Goal: Task Accomplishment & Management: Manage account settings

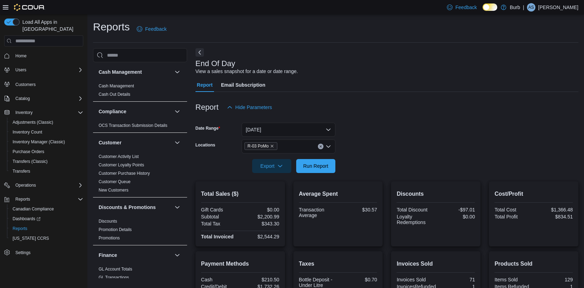
scroll to position [105, 0]
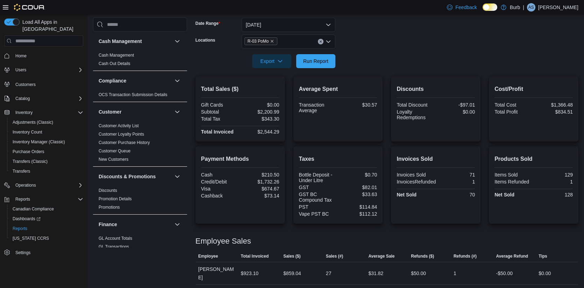
click at [321, 38] on div "R-03 PoMo" at bounding box center [289, 42] width 94 height 14
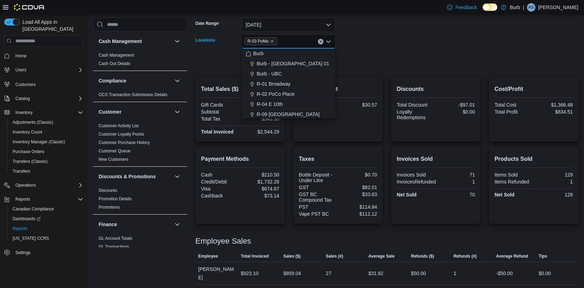
click at [322, 42] on icon "Clear input" at bounding box center [320, 41] width 3 height 3
click at [292, 92] on span "R-02 PoCo Place" at bounding box center [276, 94] width 38 height 7
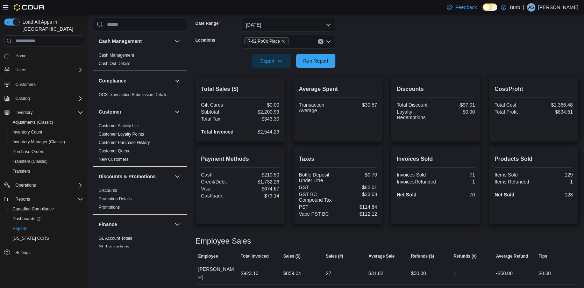
drag, startPoint x: 353, startPoint y: 72, endPoint x: 332, endPoint y: 64, distance: 22.2
click at [349, 72] on div at bounding box center [387, 72] width 383 height 8
click at [332, 63] on button "Run Report" at bounding box center [315, 61] width 39 height 14
click at [319, 42] on icon "Clear input" at bounding box center [320, 41] width 3 height 3
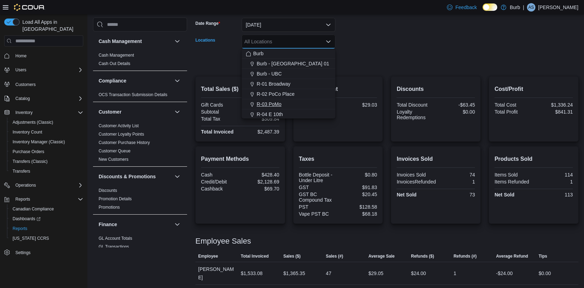
click at [275, 104] on span "R-03 PoMo" at bounding box center [269, 104] width 25 height 7
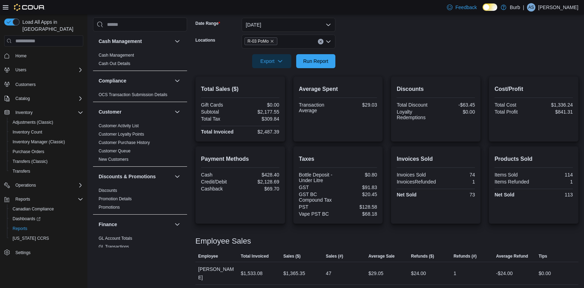
drag, startPoint x: 342, startPoint y: 83, endPoint x: 333, endPoint y: 83, distance: 8.7
click at [342, 83] on div "Average Spent Transaction Average $29.03" at bounding box center [338, 109] width 78 height 54
click at [320, 64] on span "Run Report" at bounding box center [315, 60] width 25 height 7
click at [320, 42] on icon "Clear input" at bounding box center [320, 41] width 3 height 3
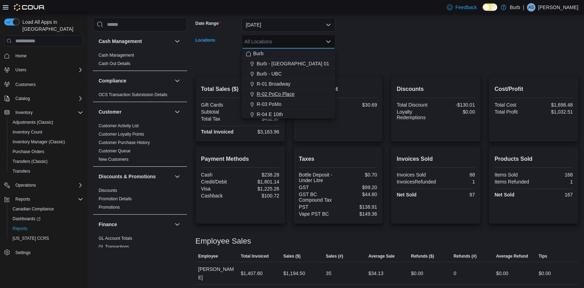
click at [282, 92] on span "R-02 PoCo Place" at bounding box center [276, 94] width 38 height 7
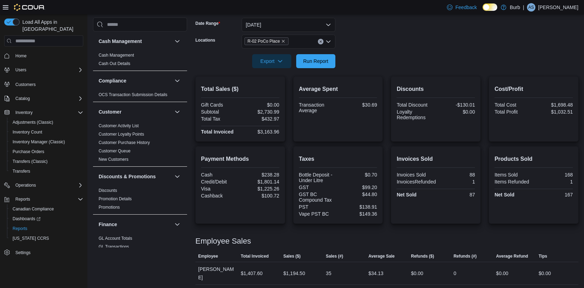
click at [343, 72] on div at bounding box center [387, 72] width 383 height 8
click at [324, 63] on span "Run Report" at bounding box center [315, 60] width 25 height 7
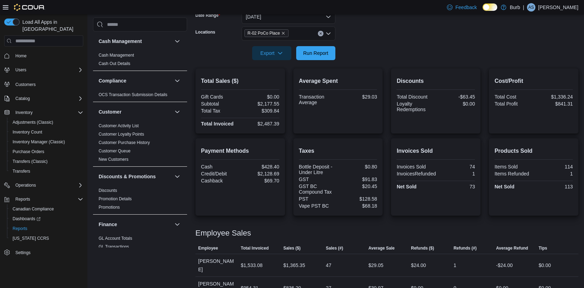
scroll to position [99, 0]
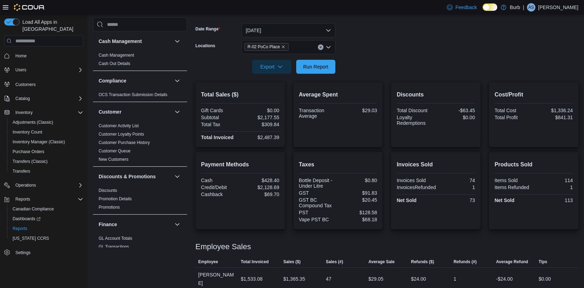
click at [320, 47] on icon "Clear input" at bounding box center [321, 48] width 2 height 2
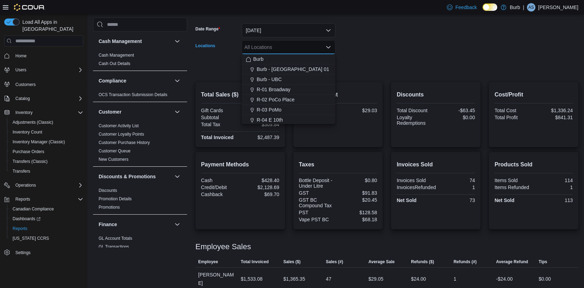
drag, startPoint x: 355, startPoint y: 62, endPoint x: 335, endPoint y: 62, distance: 20.3
click at [355, 62] on form "Date Range [DATE] Locations All Locations Combo box. Selected. Combo box input.…" at bounding box center [387, 44] width 383 height 59
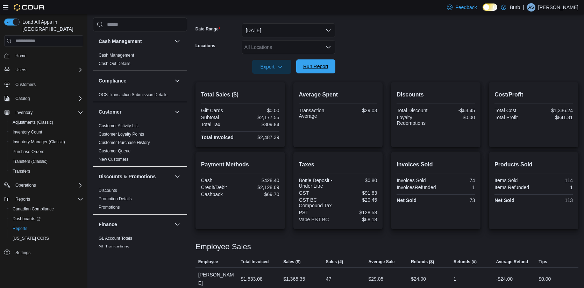
click at [328, 65] on span "Run Report" at bounding box center [315, 66] width 25 height 7
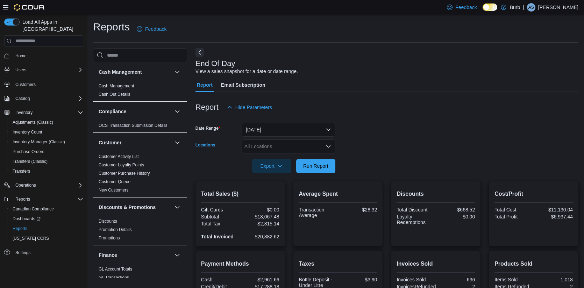
click at [327, 148] on icon "Open list of options" at bounding box center [329, 147] width 6 height 6
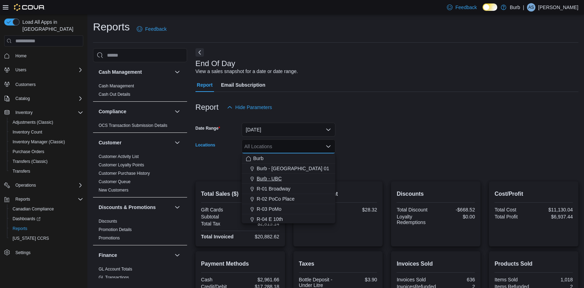
click at [280, 189] on span "R-01 Broadway" at bounding box center [274, 188] width 34 height 7
drag, startPoint x: 347, startPoint y: 171, endPoint x: 330, endPoint y: 169, distance: 17.3
click at [347, 171] on form "Date Range [DATE] Locations R-01 Broadway Combo box. Selected. R-01 Broadway. P…" at bounding box center [387, 143] width 383 height 59
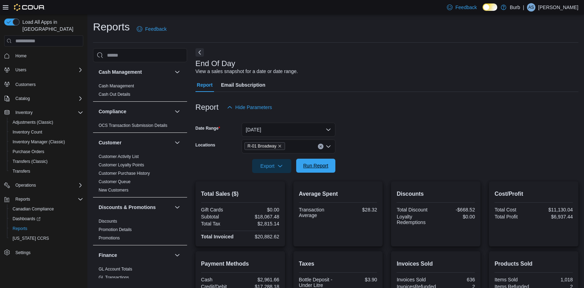
click at [317, 169] on span "Run Report" at bounding box center [315, 165] width 25 height 7
click at [321, 148] on button "Clear input" at bounding box center [321, 147] width 6 height 6
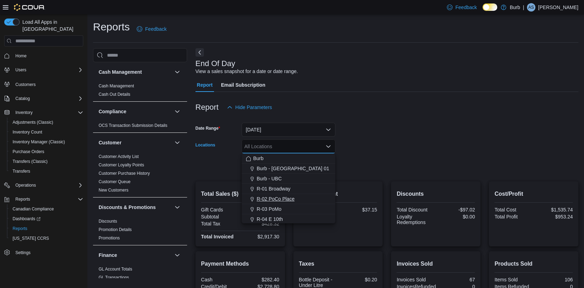
click at [300, 198] on div "R-02 PoCo Place" at bounding box center [288, 199] width 85 height 7
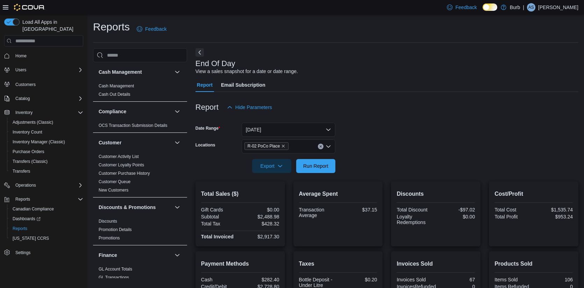
drag, startPoint x: 373, startPoint y: 180, endPoint x: 340, endPoint y: 174, distance: 33.4
click at [362, 179] on div at bounding box center [387, 177] width 383 height 8
click at [339, 174] on div at bounding box center [387, 177] width 383 height 8
click at [324, 168] on span "Run Report" at bounding box center [315, 165] width 25 height 7
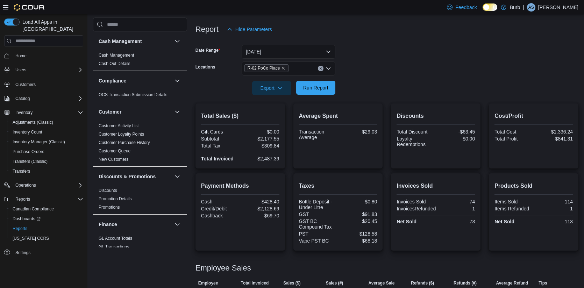
scroll to position [113, 0]
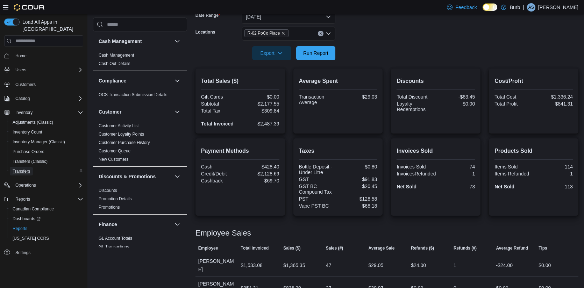
click at [23, 169] on span "Transfers" at bounding box center [21, 172] width 17 height 6
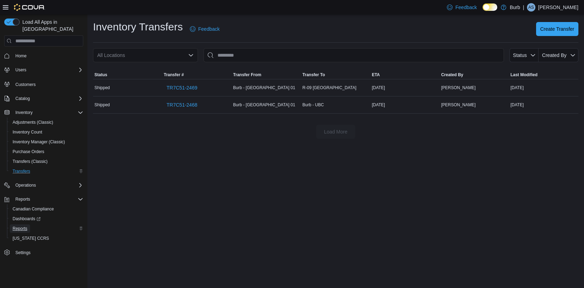
click at [25, 226] on span "Reports" at bounding box center [20, 229] width 15 height 6
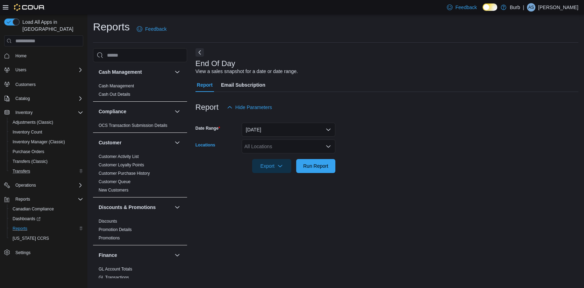
click at [330, 148] on icon "Open list of options" at bounding box center [329, 147] width 6 height 6
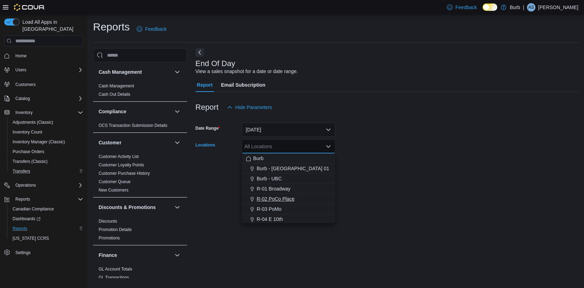
click at [276, 198] on span "R-02 PoCo Place" at bounding box center [276, 199] width 38 height 7
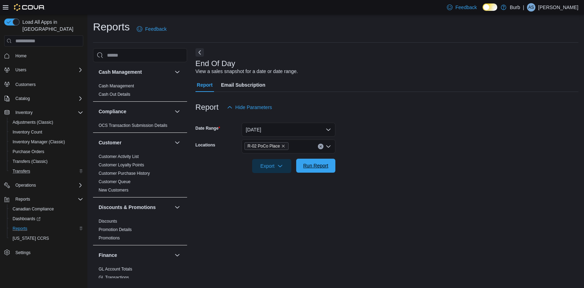
drag, startPoint x: 367, startPoint y: 173, endPoint x: 322, endPoint y: 173, distance: 44.4
click at [365, 173] on div at bounding box center [387, 177] width 383 height 8
click at [322, 172] on span "Run Report" at bounding box center [316, 166] width 31 height 14
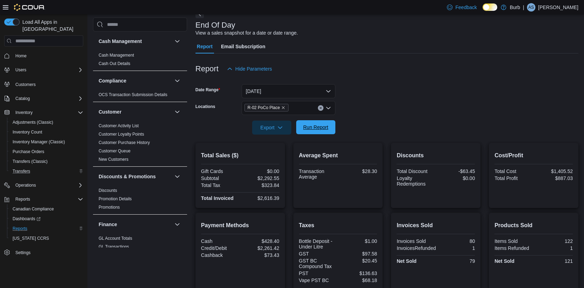
scroll to position [39, 0]
click at [320, 108] on icon "Clear input" at bounding box center [320, 107] width 3 height 3
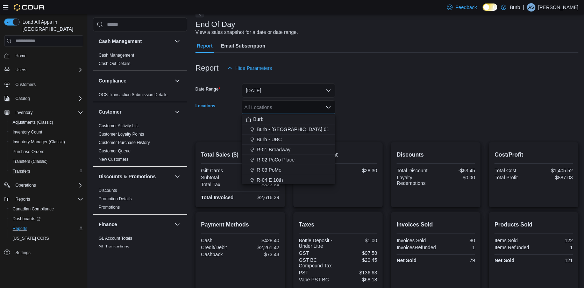
click at [278, 169] on span "R-03 PoMo" at bounding box center [269, 170] width 25 height 7
drag, startPoint x: 381, startPoint y: 138, endPoint x: 331, endPoint y: 115, distance: 54.9
click at [378, 138] on div at bounding box center [387, 138] width 383 height 8
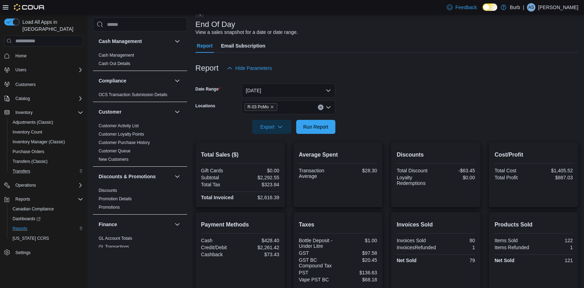
click at [326, 113] on div "R-03 PoMo" at bounding box center [289, 107] width 94 height 14
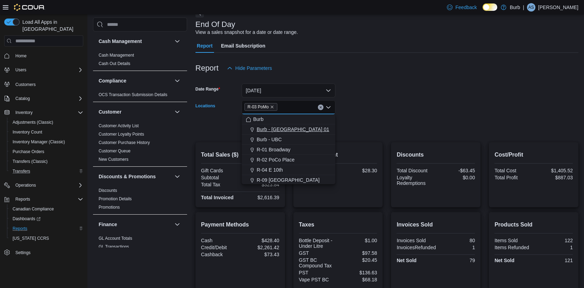
click at [323, 125] on button "Burb - [GEOGRAPHIC_DATA] 01" at bounding box center [289, 130] width 94 height 10
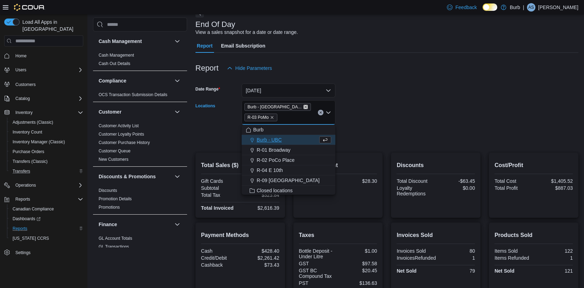
click at [304, 106] on icon "Remove Burb - DC 01 from selection in this group" at bounding box center [305, 107] width 3 height 3
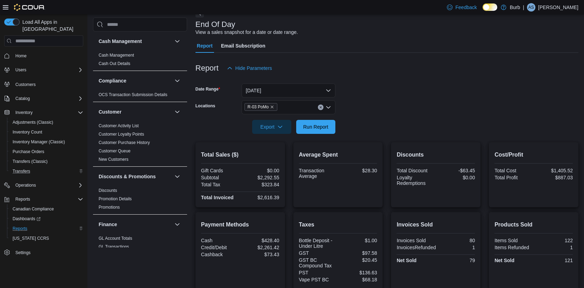
click at [357, 113] on form "Date Range [DATE] Locations R-03 PoMo Export Run Report" at bounding box center [387, 104] width 383 height 59
click at [317, 125] on span "Run Report" at bounding box center [315, 126] width 25 height 7
click at [319, 106] on icon "Clear input" at bounding box center [320, 107] width 3 height 3
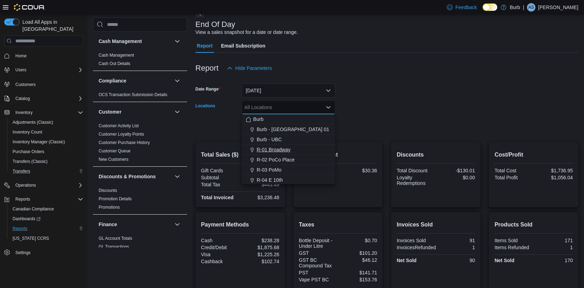
click at [291, 149] on div "R-01 Broadway" at bounding box center [288, 149] width 85 height 7
drag, startPoint x: 381, startPoint y: 139, endPoint x: 318, endPoint y: 117, distance: 67.4
click at [379, 139] on div at bounding box center [387, 138] width 383 height 8
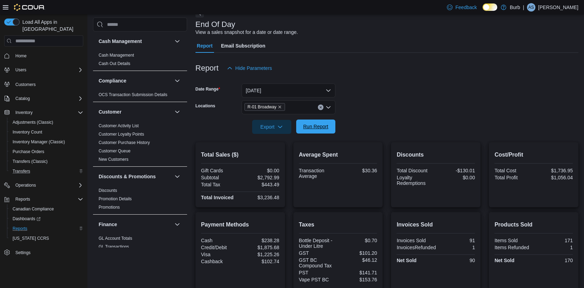
click at [315, 126] on span "Run Report" at bounding box center [315, 126] width 25 height 7
click at [320, 105] on button "Clear input" at bounding box center [321, 108] width 6 height 6
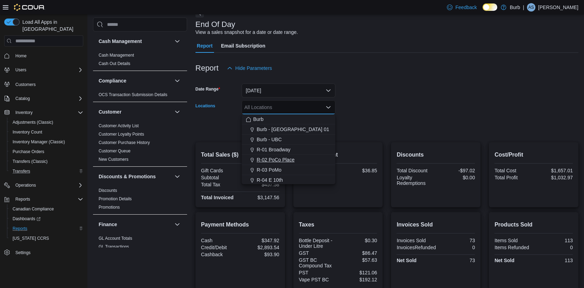
click at [281, 161] on span "R-02 PoCo Place" at bounding box center [276, 159] width 38 height 7
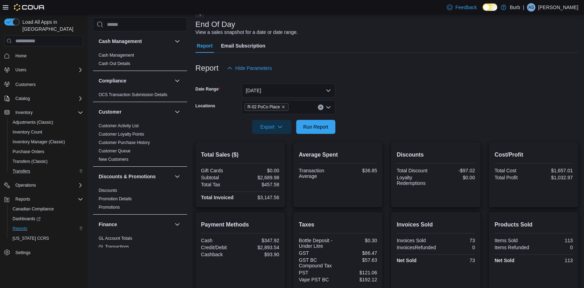
click at [345, 153] on h2 "Average Spent" at bounding box center [338, 155] width 78 height 8
click at [319, 130] on span "Run Report" at bounding box center [316, 127] width 31 height 14
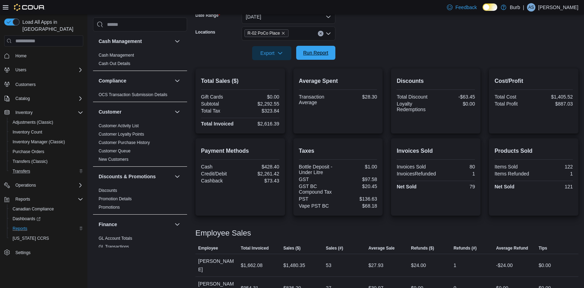
click at [317, 59] on span "Run Report" at bounding box center [316, 53] width 31 height 14
click at [319, 56] on span "Run Report" at bounding box center [315, 52] width 25 height 7
click at [329, 47] on span "Run Report" at bounding box center [316, 53] width 31 height 14
click at [111, 195] on span "Promotion Details" at bounding box center [140, 199] width 89 height 8
click at [111, 190] on link "Discounts" at bounding box center [108, 190] width 19 height 5
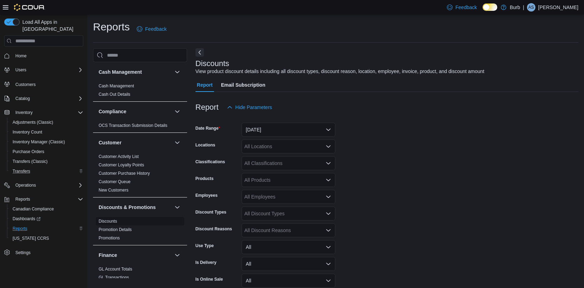
scroll to position [16, 0]
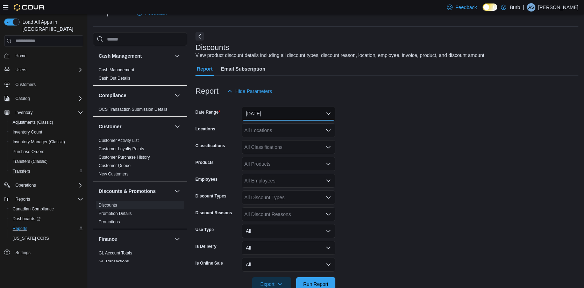
click at [294, 111] on button "Yesterday" at bounding box center [289, 114] width 94 height 14
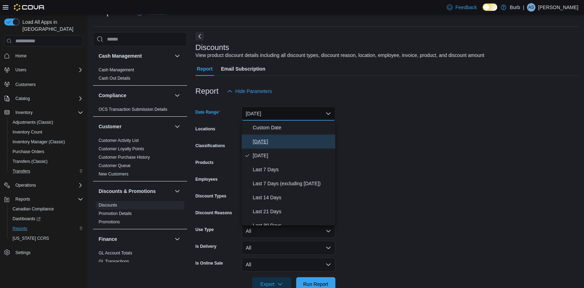
click at [274, 144] on span "[DATE]" at bounding box center [293, 141] width 80 height 8
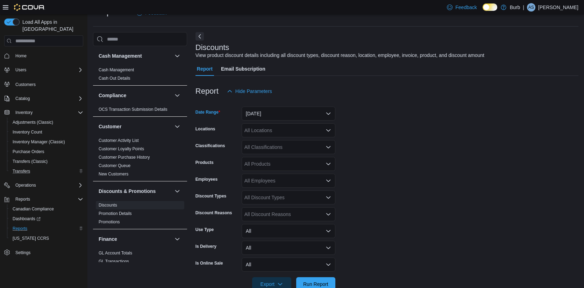
click at [281, 132] on div "All Locations" at bounding box center [289, 131] width 94 height 14
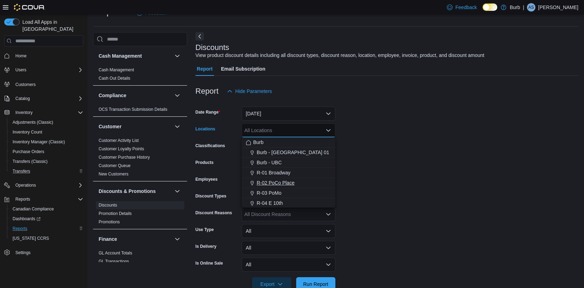
click at [280, 185] on span "R-02 PoCo Place" at bounding box center [276, 182] width 38 height 7
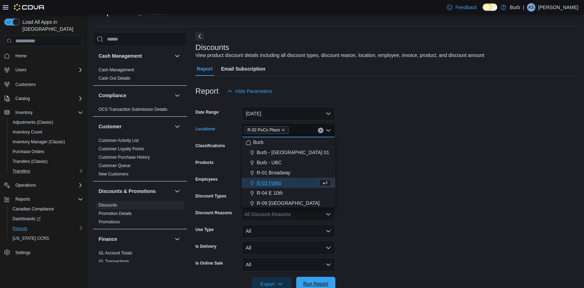
click at [322, 283] on span "Run Report" at bounding box center [315, 284] width 25 height 7
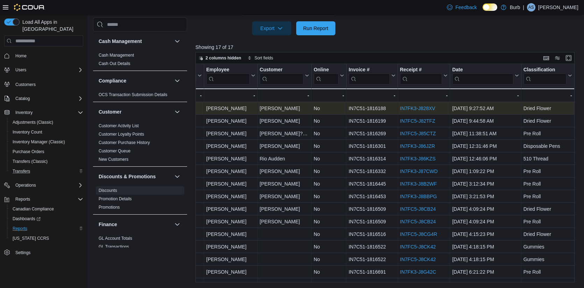
scroll to position [0, 219]
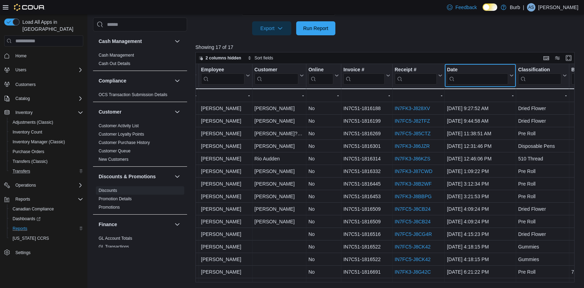
click at [511, 77] on icon at bounding box center [511, 75] width 6 height 4
click at [491, 111] on span "Sort High-Low" at bounding box center [484, 111] width 27 height 6
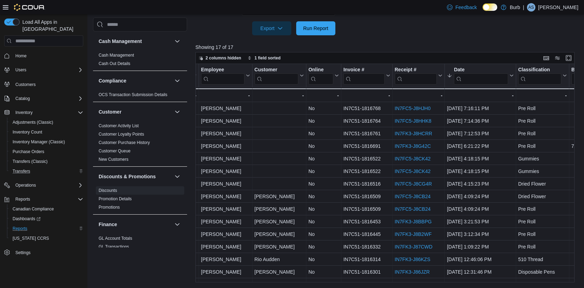
scroll to position [457, 0]
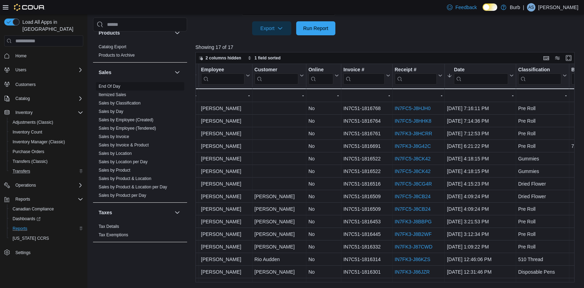
click at [117, 85] on link "End Of Day" at bounding box center [110, 86] width 22 height 5
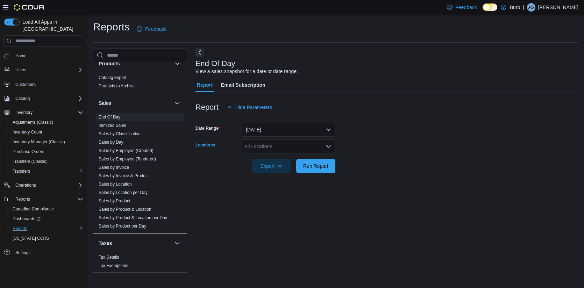
click at [323, 147] on div "All Locations" at bounding box center [289, 147] width 94 height 14
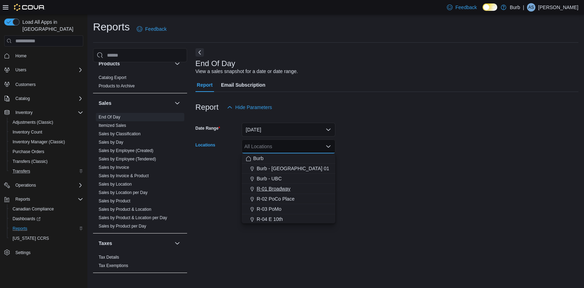
drag, startPoint x: 288, startPoint y: 196, endPoint x: 297, endPoint y: 191, distance: 11.1
click at [288, 196] on span "R-02 PoCo Place" at bounding box center [276, 199] width 38 height 7
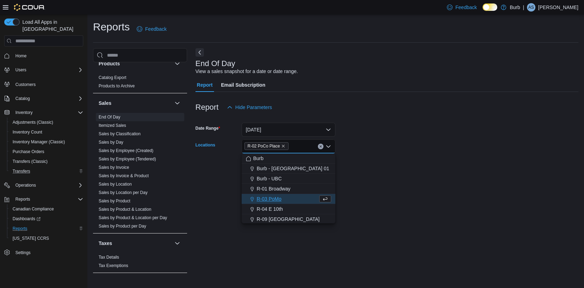
click at [361, 186] on div "End Of Day View a sales snapshot for a date or date range. Report Email Subscri…" at bounding box center [387, 163] width 383 height 230
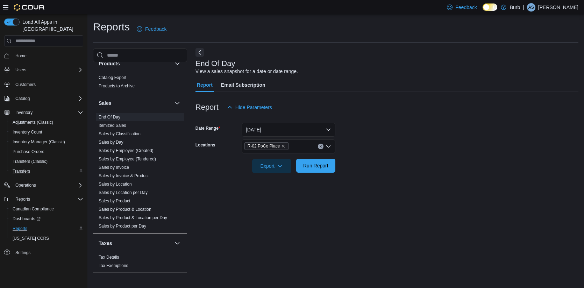
click at [315, 169] on span "Run Report" at bounding box center [315, 165] width 25 height 7
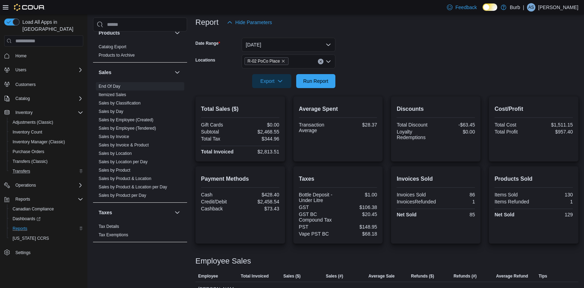
scroll to position [77, 0]
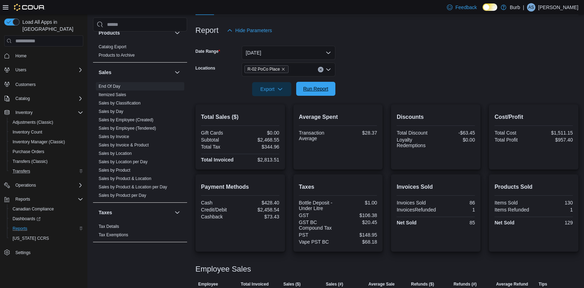
click at [317, 91] on span "Run Report" at bounding box center [315, 88] width 25 height 7
click at [29, 120] on span "Adjustments (Classic)" at bounding box center [33, 123] width 41 height 6
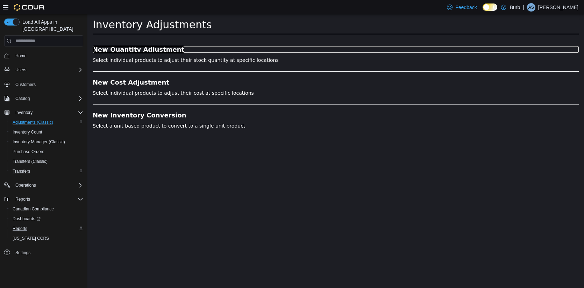
click at [162, 51] on h3 "New Quantity Adjustment" at bounding box center [336, 49] width 486 height 7
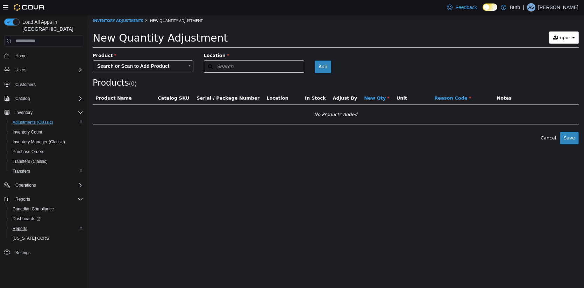
click at [165, 64] on body "× Inventory Adjustments New Quantity Adjustment New Quantity Adjustment Import …" at bounding box center [335, 79] width 497 height 130
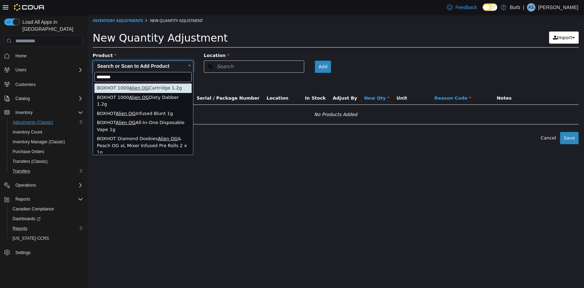
type input "********"
type input "**********"
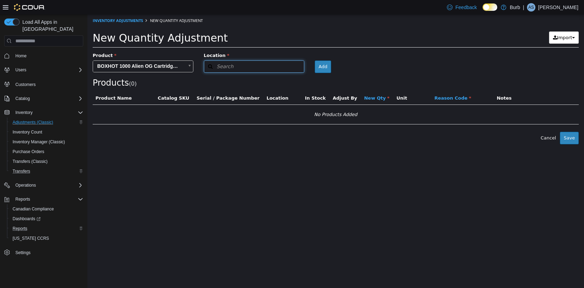
click at [255, 65] on button "Search" at bounding box center [254, 67] width 101 height 12
type input "****"
click at [260, 85] on div "R-02 PoCo Place" at bounding box center [256, 88] width 84 height 7
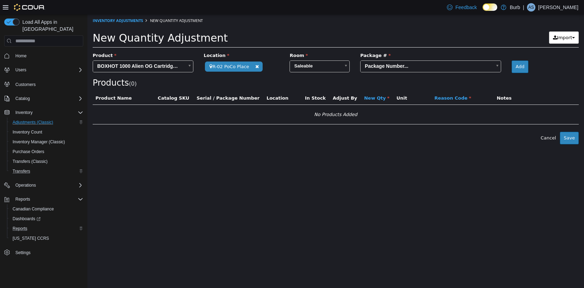
click at [394, 65] on body "**********" at bounding box center [335, 79] width 497 height 130
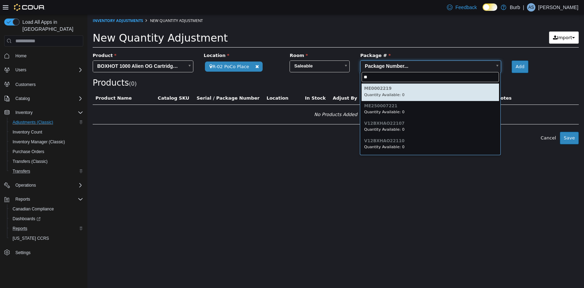
type input "*"
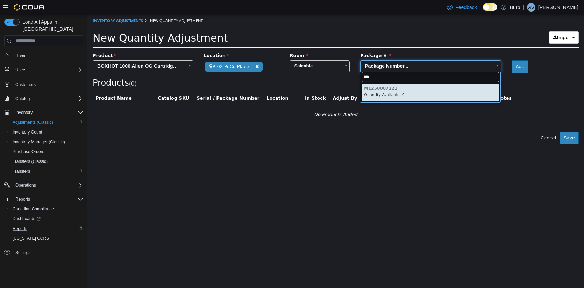
type input "****"
type input "**********"
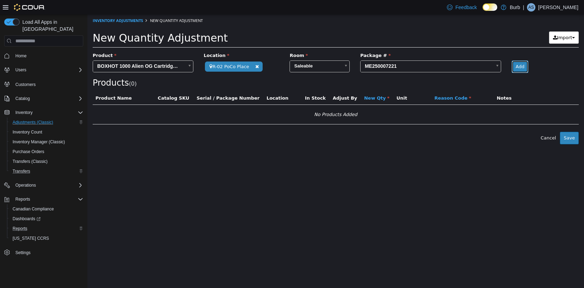
click at [517, 68] on button "Add" at bounding box center [520, 67] width 16 height 13
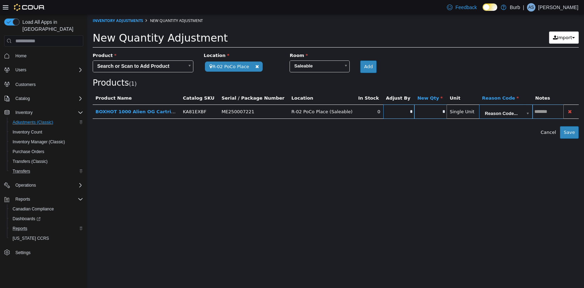
click at [394, 112] on input "*" at bounding box center [398, 111] width 31 height 5
type input "*"
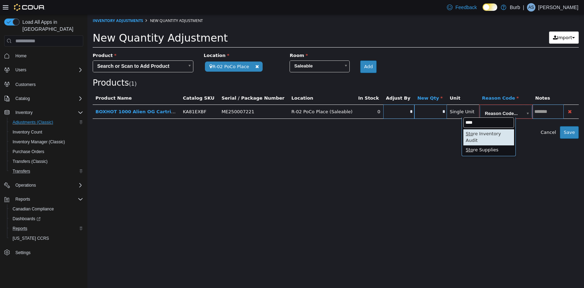
type input "*****"
type input "**********"
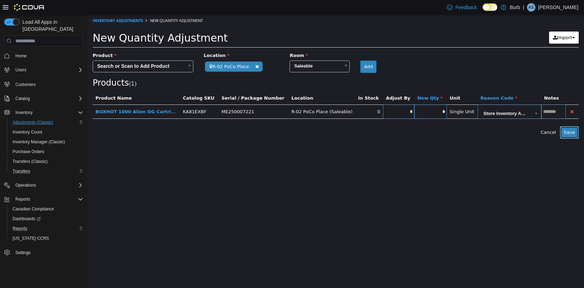
click at [575, 131] on button "Save" at bounding box center [569, 132] width 19 height 13
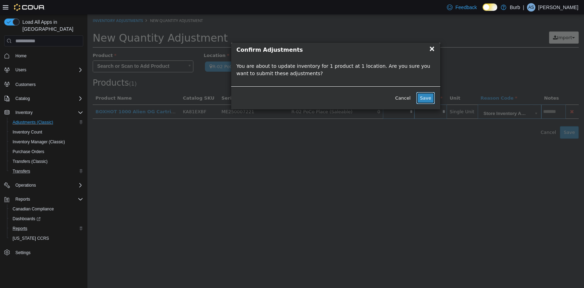
click at [428, 99] on button "Save" at bounding box center [425, 98] width 19 height 13
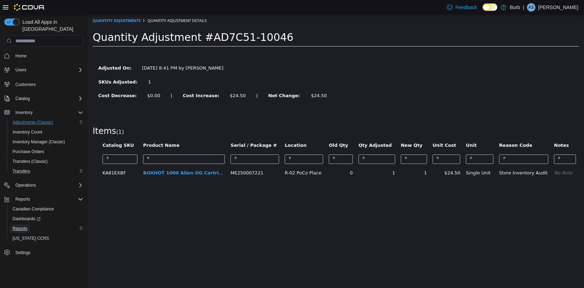
click at [23, 225] on span "Reports" at bounding box center [20, 229] width 15 height 8
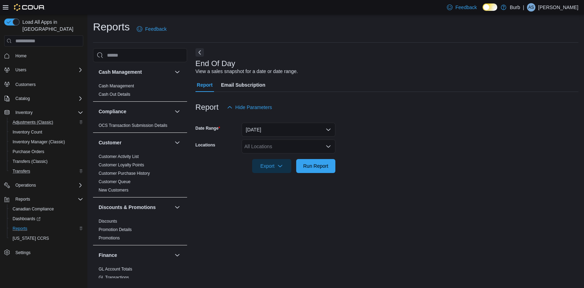
click at [328, 148] on icon "Open list of options" at bounding box center [329, 147] width 6 height 6
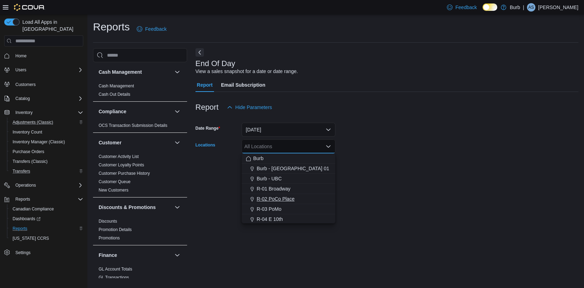
click at [278, 199] on span "R-02 PoCo Place" at bounding box center [276, 199] width 38 height 7
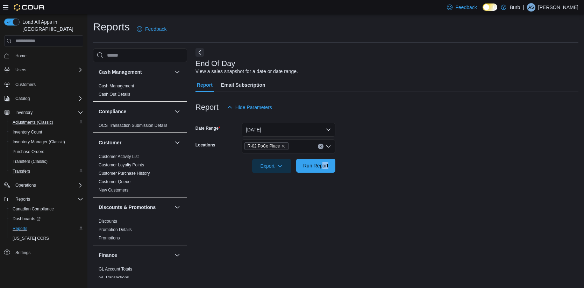
drag, startPoint x: 354, startPoint y: 165, endPoint x: 323, endPoint y: 164, distance: 31.5
click at [323, 164] on form "Date Range Today Locations R-02 PoCo Place Export Run Report" at bounding box center [387, 143] width 383 height 59
click at [323, 164] on span "Run Report" at bounding box center [315, 165] width 25 height 7
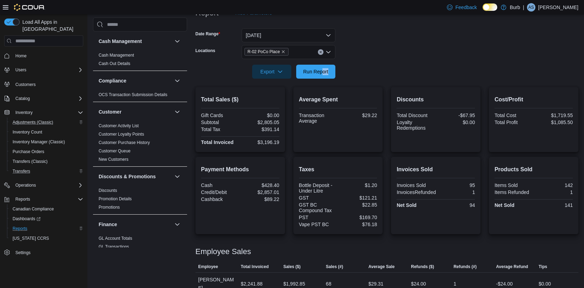
scroll to position [113, 0]
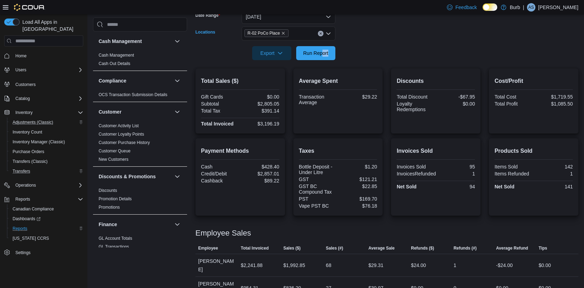
click at [321, 34] on icon "Clear input" at bounding box center [321, 34] width 2 height 2
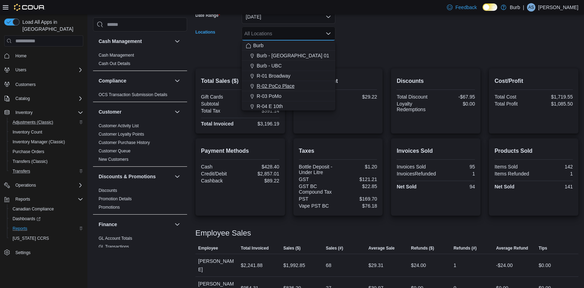
click at [280, 85] on span "R-02 PoCo Place" at bounding box center [276, 86] width 38 height 7
click at [284, 34] on icon "Remove R-02 PoCo Place from selection in this group" at bounding box center [283, 33] width 4 height 4
click at [274, 97] on span "R-03 PoMo" at bounding box center [269, 96] width 25 height 7
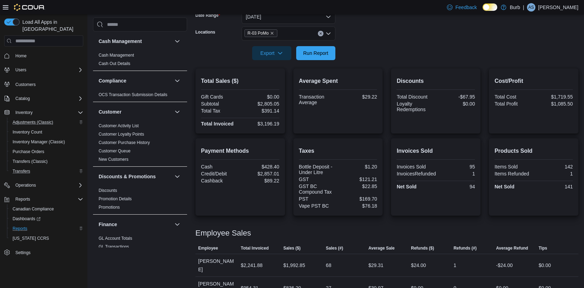
click at [358, 58] on form "Date Range [DATE] Locations R-03 PoMo Export Run Report" at bounding box center [387, 30] width 383 height 59
click at [318, 56] on span "Run Report" at bounding box center [315, 52] width 25 height 7
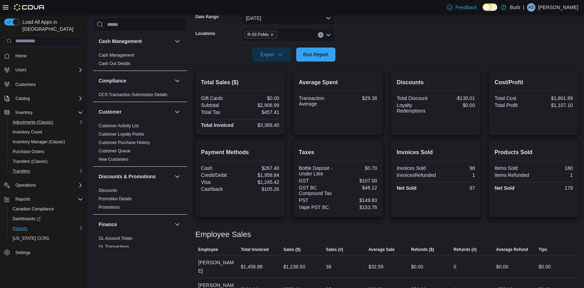
scroll to position [97, 0]
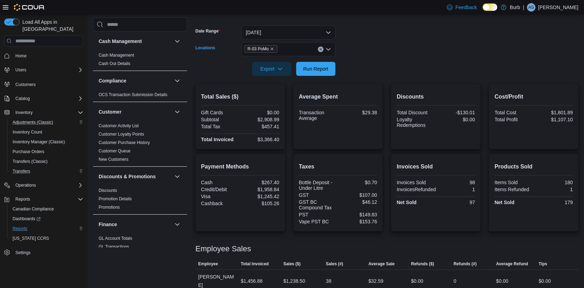
click at [320, 50] on icon "Clear input" at bounding box center [320, 49] width 3 height 3
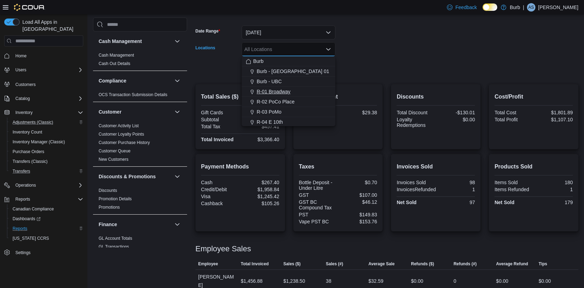
click at [283, 90] on span "R-01 Broadway" at bounding box center [274, 91] width 34 height 7
click at [392, 72] on form "Date Range [DATE] Locations R-01 Broadway Combo box. Selected. R-01 Broadway. P…" at bounding box center [387, 46] width 383 height 59
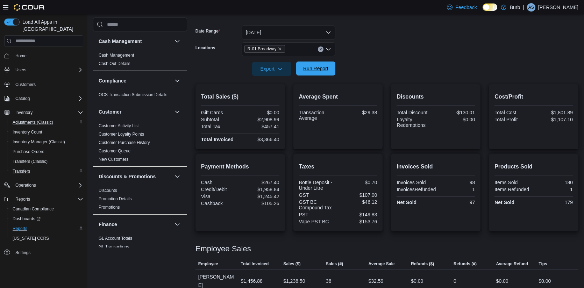
click at [316, 66] on span "Run Report" at bounding box center [315, 68] width 25 height 7
click at [320, 48] on icon "Clear input" at bounding box center [320, 49] width 3 height 3
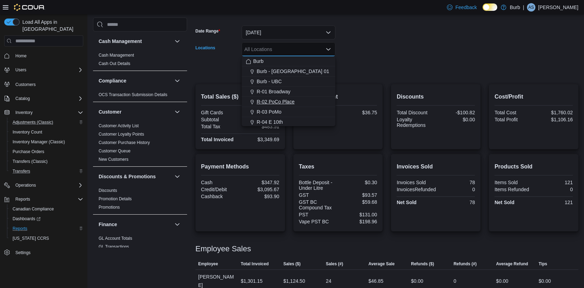
click at [289, 100] on span "R-02 PoCo Place" at bounding box center [276, 101] width 38 height 7
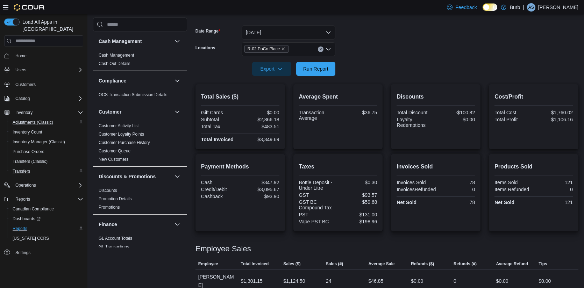
click at [352, 80] on div at bounding box center [387, 80] width 383 height 8
click at [325, 71] on span "Run Report" at bounding box center [315, 68] width 25 height 7
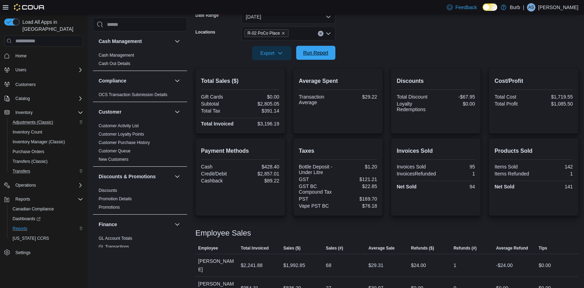
click at [326, 51] on span "Run Report" at bounding box center [315, 52] width 25 height 7
click at [320, 34] on icon "Clear input" at bounding box center [320, 33] width 3 height 3
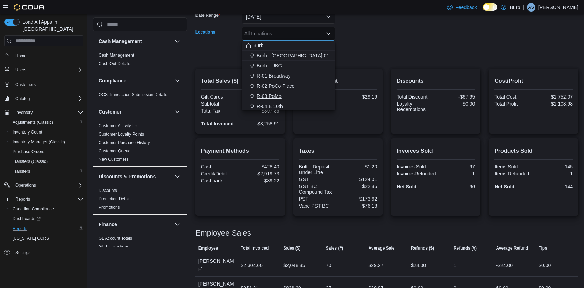
click at [277, 93] on span "R-03 PoMo" at bounding box center [269, 96] width 25 height 7
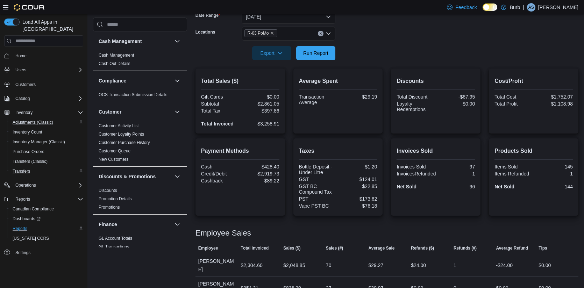
drag, startPoint x: 382, startPoint y: 51, endPoint x: 369, endPoint y: 51, distance: 13.3
click at [382, 51] on form "Date Range [DATE] Locations R-03 PoMo Export Run Report" at bounding box center [387, 30] width 383 height 59
click at [325, 51] on span "Run Report" at bounding box center [315, 52] width 25 height 7
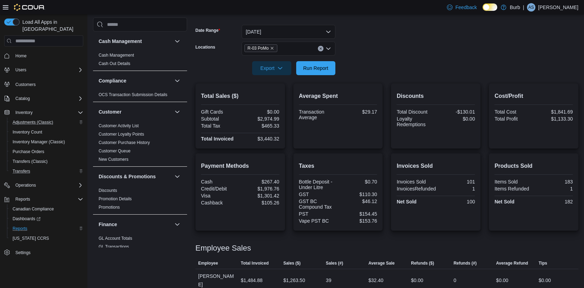
scroll to position [70, 0]
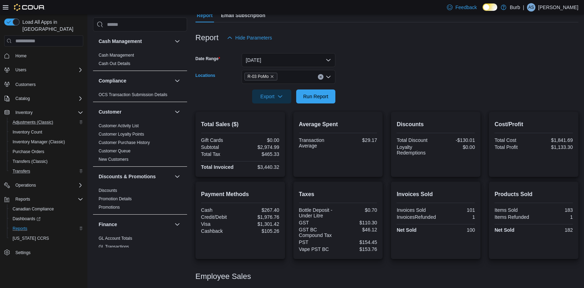
click at [322, 78] on button "Clear input" at bounding box center [321, 77] width 6 height 6
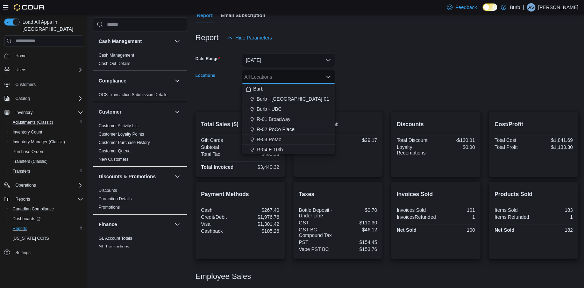
click at [353, 46] on div at bounding box center [387, 49] width 383 height 8
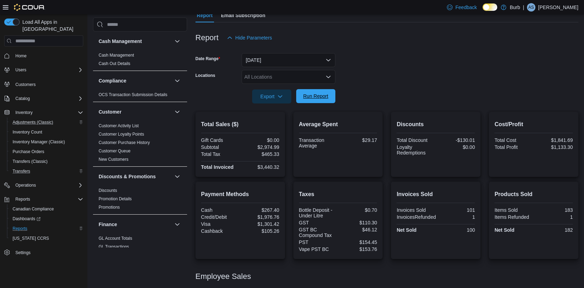
click at [321, 92] on span "Run Report" at bounding box center [316, 96] width 31 height 14
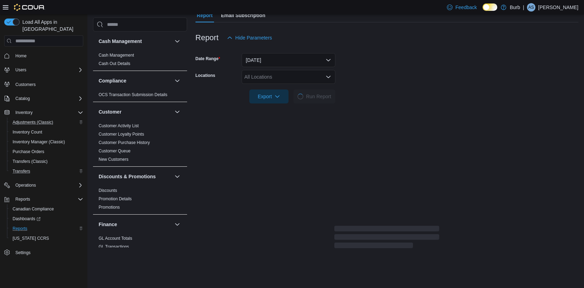
click at [327, 80] on div "All Locations" at bounding box center [289, 77] width 94 height 14
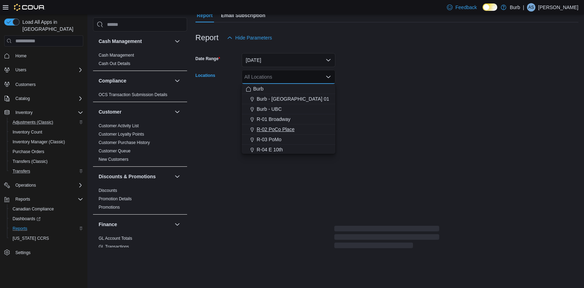
click at [284, 129] on span "R-02 PoCo Place" at bounding box center [276, 129] width 38 height 7
click at [345, 106] on div at bounding box center [387, 108] width 383 height 8
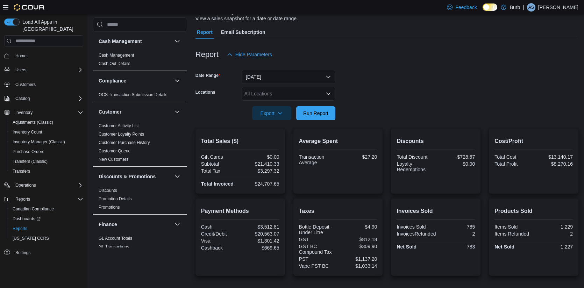
scroll to position [52, 0]
click at [328, 92] on icon "Open list of options" at bounding box center [329, 94] width 6 height 6
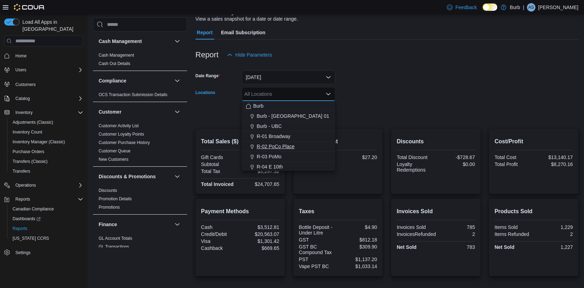
click at [279, 148] on span "R-02 PoCo Place" at bounding box center [276, 146] width 38 height 7
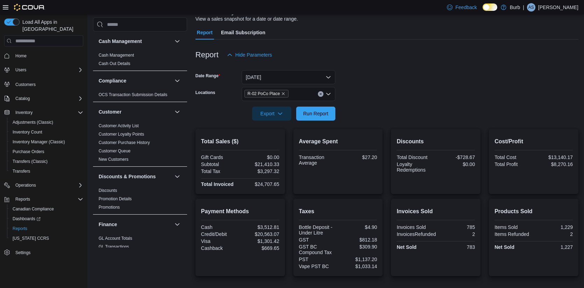
click at [355, 115] on form "Date Range Today Locations R-02 PoCo Place Export Run Report" at bounding box center [387, 91] width 383 height 59
click at [316, 115] on span "Run Report" at bounding box center [315, 113] width 25 height 7
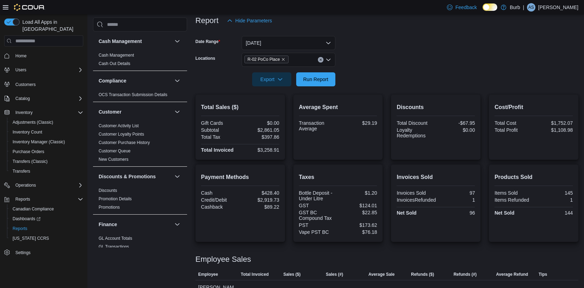
scroll to position [71, 0]
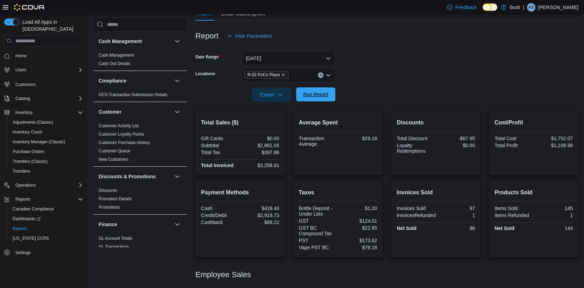
click at [317, 94] on span "Run Report" at bounding box center [315, 94] width 25 height 7
click at [321, 74] on icon "Clear input" at bounding box center [320, 75] width 3 height 3
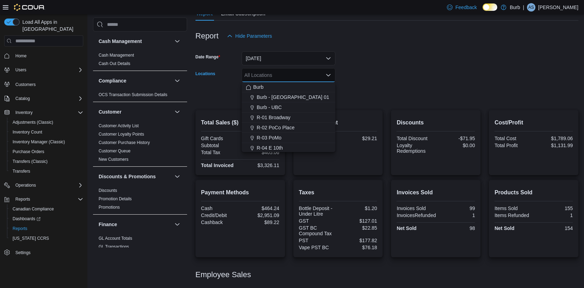
click at [355, 73] on form "Date Range [DATE] Locations All Locations Combo box. Selected. Combo box input.…" at bounding box center [387, 72] width 383 height 59
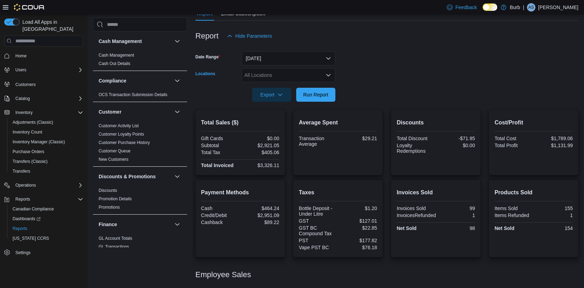
click at [327, 75] on icon "Open list of options" at bounding box center [328, 75] width 4 height 2
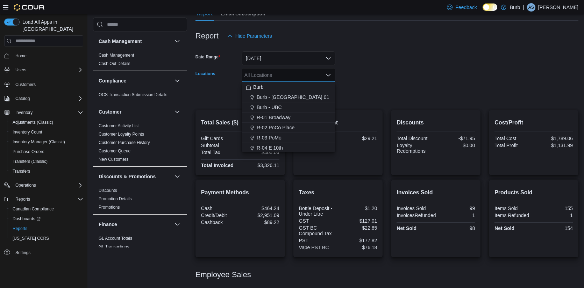
click at [279, 134] on span "R-03 PoMo" at bounding box center [269, 137] width 25 height 7
drag, startPoint x: 361, startPoint y: 87, endPoint x: 348, endPoint y: 87, distance: 13.3
click at [361, 87] on div at bounding box center [387, 85] width 383 height 6
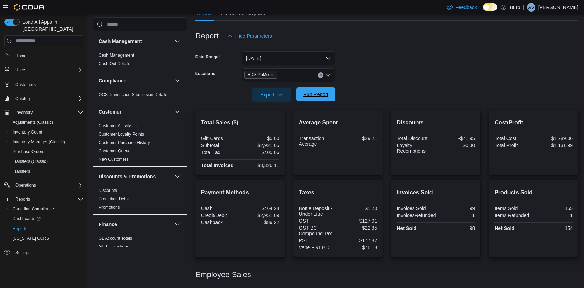
click at [317, 96] on span "Run Report" at bounding box center [315, 94] width 25 height 7
click at [323, 75] on button "Clear input" at bounding box center [321, 75] width 6 height 6
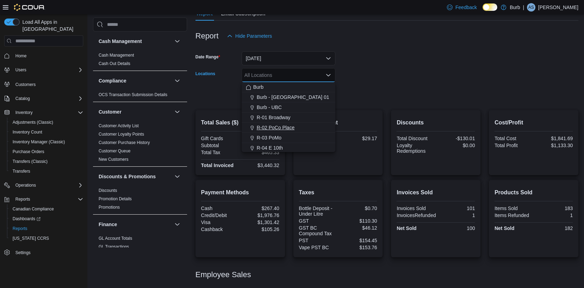
click at [292, 129] on span "R-02 PoCo Place" at bounding box center [276, 127] width 38 height 7
click at [363, 87] on div at bounding box center [387, 85] width 383 height 6
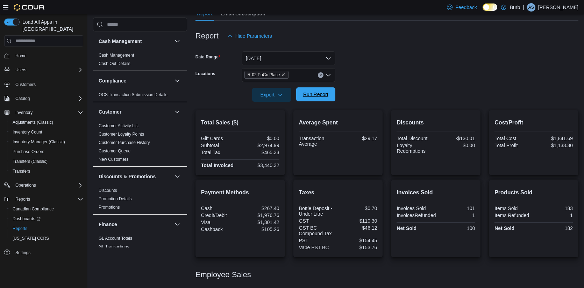
click at [312, 101] on span "Run Report" at bounding box center [316, 94] width 31 height 14
click at [325, 95] on span "Run Report" at bounding box center [315, 94] width 25 height 7
click at [313, 96] on span "Run Report" at bounding box center [315, 94] width 25 height 7
click at [368, 64] on form "Date Range Today Locations R-02 PoCo Place Export Run Report" at bounding box center [387, 72] width 383 height 59
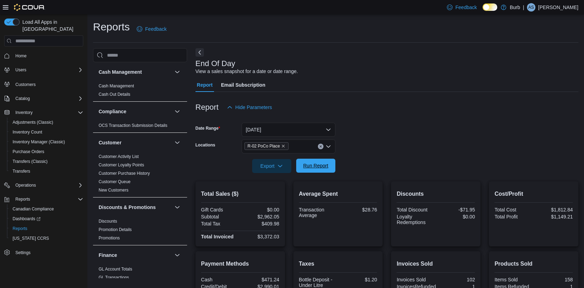
click at [312, 164] on span "Run Report" at bounding box center [315, 165] width 25 height 7
click at [327, 169] on span "Run Report" at bounding box center [315, 165] width 25 height 7
click at [322, 147] on button "Clear input" at bounding box center [321, 147] width 6 height 6
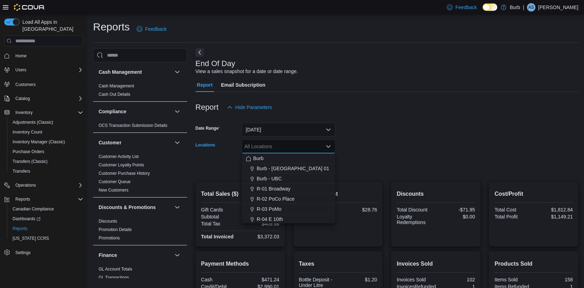
drag, startPoint x: 278, startPoint y: 210, endPoint x: 340, endPoint y: 176, distance: 70.6
click at [278, 210] on span "R-03 PoMo" at bounding box center [269, 209] width 25 height 7
drag, startPoint x: 352, startPoint y: 175, endPoint x: 336, endPoint y: 175, distance: 15.7
click at [349, 175] on div at bounding box center [387, 177] width 383 height 8
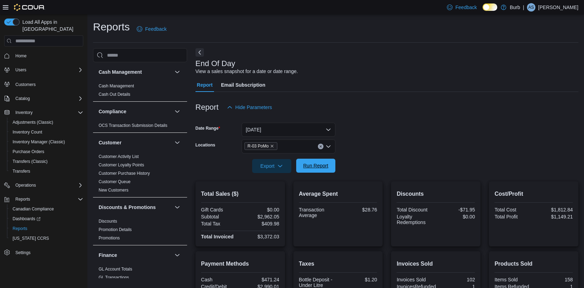
click at [325, 166] on span "Run Report" at bounding box center [315, 165] width 25 height 7
click at [318, 146] on button "Clear input" at bounding box center [321, 147] width 6 height 6
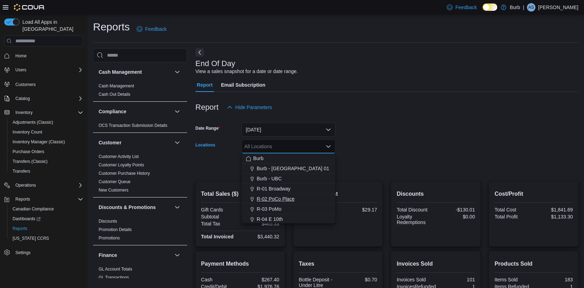
click at [282, 200] on span "R-02 PoCo Place" at bounding box center [276, 199] width 38 height 7
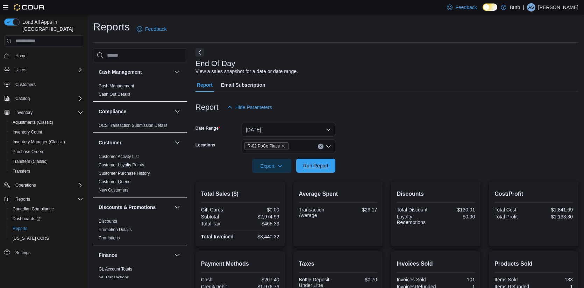
drag, startPoint x: 372, startPoint y: 174, endPoint x: 309, endPoint y: 167, distance: 63.4
click at [371, 174] on div at bounding box center [387, 177] width 383 height 8
click at [309, 167] on span "Run Report" at bounding box center [315, 165] width 25 height 7
click at [324, 163] on span "Run Report" at bounding box center [315, 165] width 25 height 7
click at [322, 148] on button "Clear input" at bounding box center [321, 147] width 6 height 6
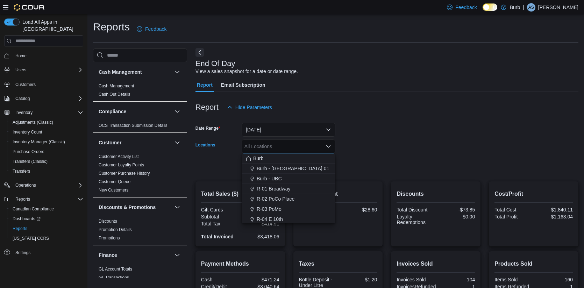
click at [288, 185] on span "R-01 Broadway" at bounding box center [274, 188] width 34 height 7
click at [340, 168] on form "Date Range [DATE] Locations R-01 Broadway Combo box. Selected. R-01 Broadway. P…" at bounding box center [387, 143] width 383 height 59
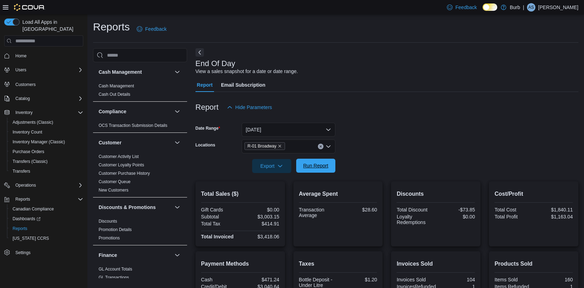
click at [327, 163] on span "Run Report" at bounding box center [315, 165] width 25 height 7
click at [321, 147] on icon "Clear input" at bounding box center [321, 147] width 2 height 2
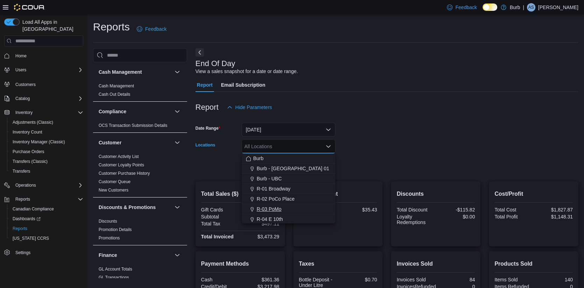
click at [285, 209] on div "R-03 PoMo" at bounding box center [288, 209] width 85 height 7
drag, startPoint x: 346, startPoint y: 195, endPoint x: 340, endPoint y: 191, distance: 6.8
click at [346, 195] on h2 "Average Spent" at bounding box center [338, 194] width 78 height 8
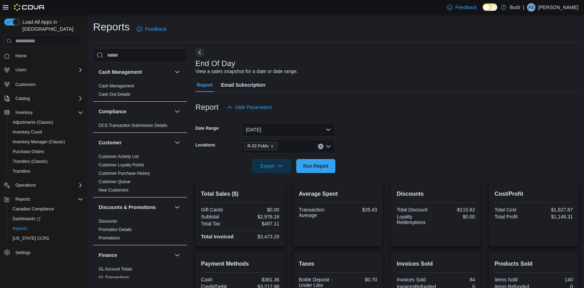
click at [327, 174] on div at bounding box center [387, 177] width 383 height 8
click at [325, 164] on span "Run Report" at bounding box center [315, 165] width 25 height 7
click at [320, 147] on icon "Clear input" at bounding box center [321, 147] width 2 height 2
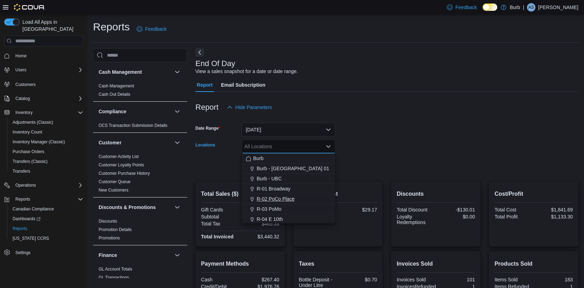
click at [286, 200] on span "R-02 PoCo Place" at bounding box center [276, 199] width 38 height 7
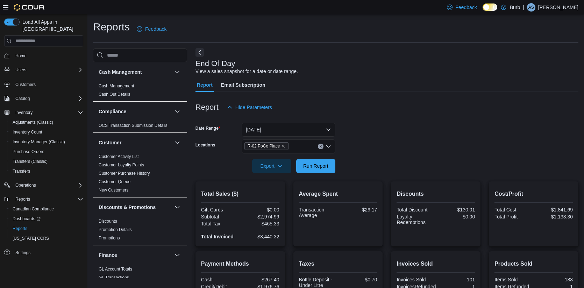
click at [373, 157] on div at bounding box center [387, 157] width 383 height 6
click at [305, 169] on span "Run Report" at bounding box center [315, 165] width 25 height 7
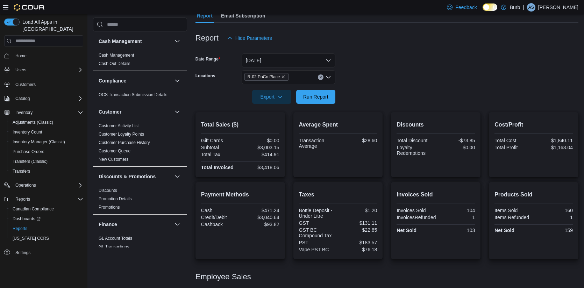
scroll to position [113, 0]
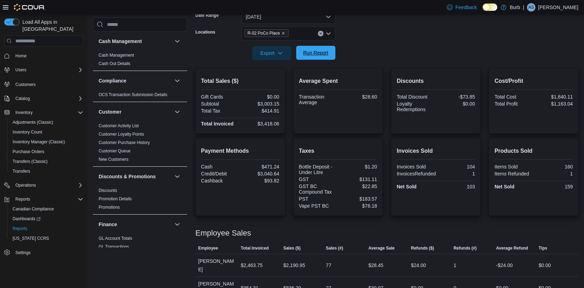
click at [325, 60] on span "Run Report" at bounding box center [316, 53] width 31 height 14
click at [320, 34] on icon "Clear input" at bounding box center [321, 34] width 2 height 2
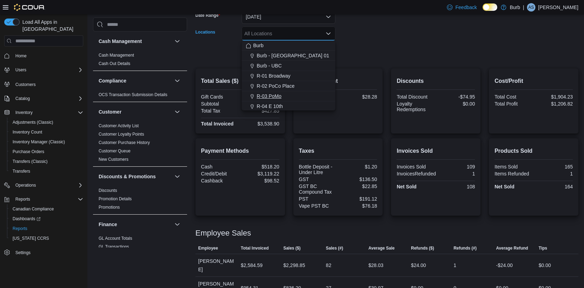
click at [275, 96] on span "R-03 PoMo" at bounding box center [269, 96] width 25 height 7
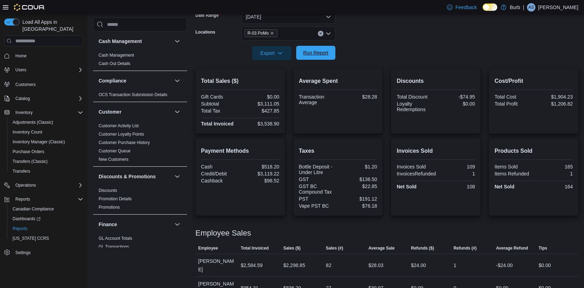
drag, startPoint x: 385, startPoint y: 36, endPoint x: 313, endPoint y: 56, distance: 75.3
click at [380, 36] on form "Date Range [DATE] Locations R-03 PoMo Export Run Report" at bounding box center [387, 30] width 383 height 59
click at [313, 56] on span "Run Report" at bounding box center [316, 53] width 31 height 14
click at [320, 34] on icon "Clear input" at bounding box center [320, 33] width 3 height 3
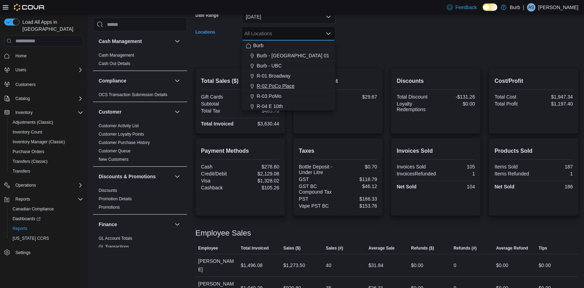
click at [288, 86] on span "R-02 PoCo Place" at bounding box center [276, 86] width 38 height 7
click at [358, 82] on h2 "Average Spent" at bounding box center [338, 81] width 78 height 8
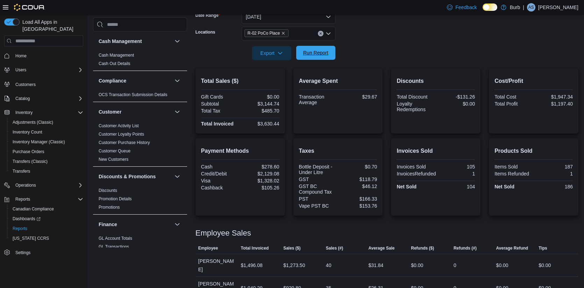
click at [314, 48] on span "Run Report" at bounding box center [316, 53] width 31 height 14
click at [315, 53] on span "Run Report" at bounding box center [315, 52] width 25 height 7
click at [320, 55] on span "Run Report" at bounding box center [315, 52] width 25 height 7
click at [321, 32] on button "Clear input" at bounding box center [321, 34] width 6 height 6
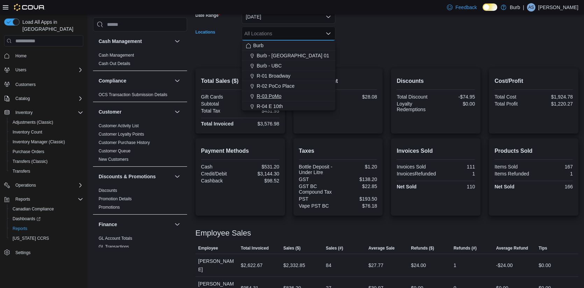
click at [269, 98] on span "R-03 PoMo" at bounding box center [269, 96] width 25 height 7
click at [423, 65] on div at bounding box center [387, 64] width 383 height 8
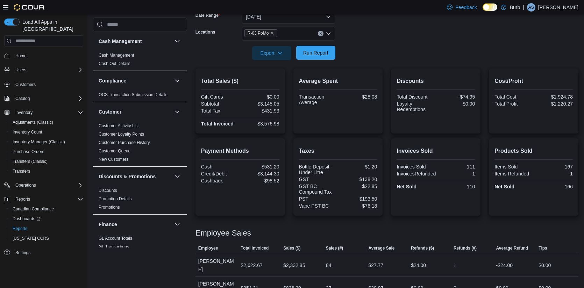
click at [317, 57] on span "Run Report" at bounding box center [316, 53] width 31 height 14
click at [320, 33] on icon "Clear input" at bounding box center [321, 34] width 2 height 2
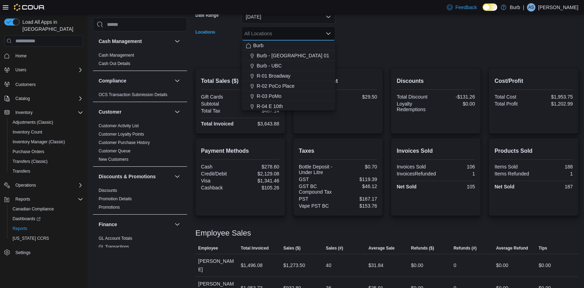
click at [356, 50] on form "Date Range [DATE] Locations All Locations Combo box. Selected. Combo box input.…" at bounding box center [387, 30] width 383 height 59
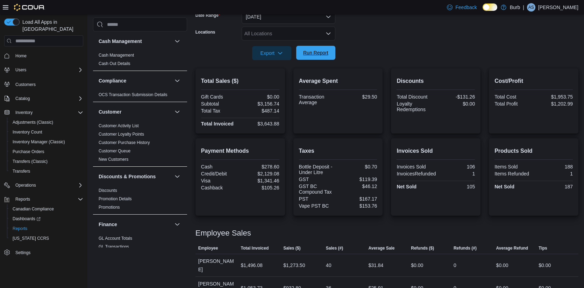
click at [324, 56] on span "Run Report" at bounding box center [315, 52] width 25 height 7
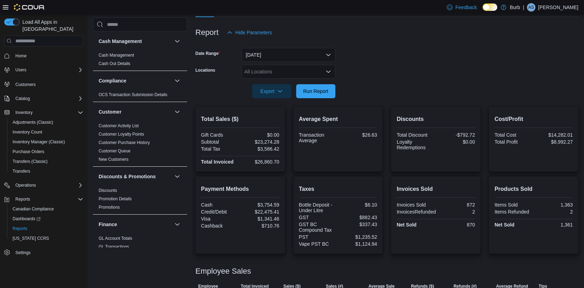
scroll to position [23, 0]
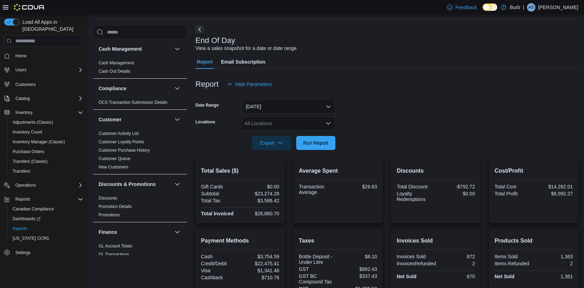
click at [328, 122] on icon "Open list of options" at bounding box center [329, 124] width 6 height 6
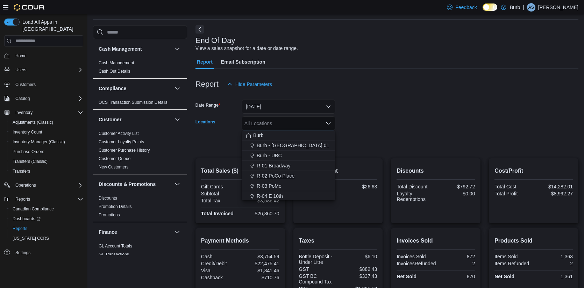
click at [281, 178] on span "R-02 PoCo Place" at bounding box center [276, 175] width 38 height 7
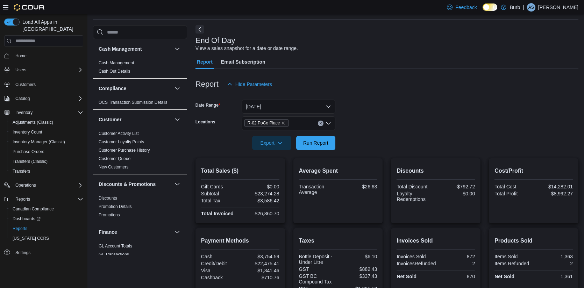
click at [363, 156] on div at bounding box center [387, 154] width 383 height 8
click at [322, 143] on span "Run Report" at bounding box center [315, 142] width 25 height 7
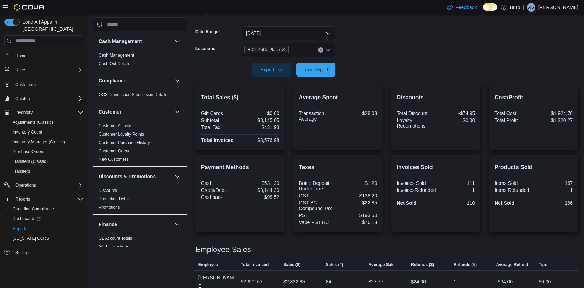
scroll to position [113, 0]
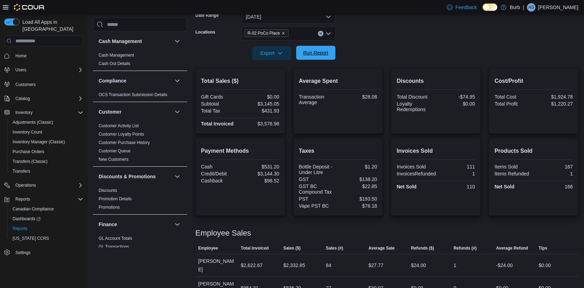
click at [313, 51] on span "Run Report" at bounding box center [315, 52] width 25 height 7
click at [332, 47] on button "Run Report" at bounding box center [315, 53] width 39 height 14
click at [326, 57] on span "Run Report" at bounding box center [316, 53] width 31 height 14
click at [318, 57] on span "Run Report" at bounding box center [316, 53] width 31 height 14
click at [322, 51] on span "Run Report" at bounding box center [315, 52] width 25 height 7
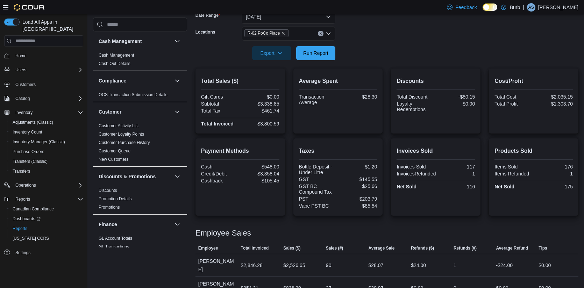
click at [320, 33] on icon "Clear input" at bounding box center [321, 34] width 2 height 2
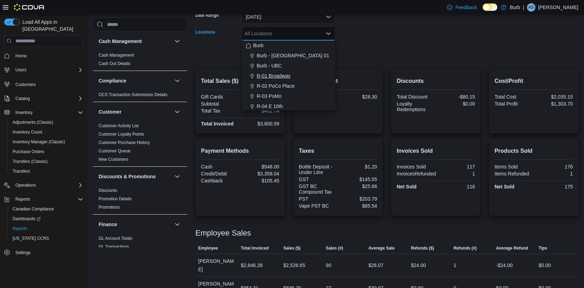
click at [288, 77] on span "R-01 Broadway" at bounding box center [274, 75] width 34 height 7
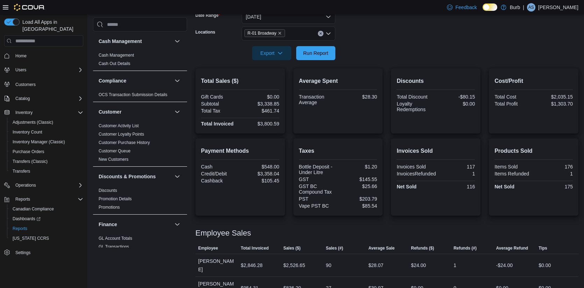
click at [350, 57] on form "Date Range [DATE] Locations R-01 Broadway Export Run Report" at bounding box center [387, 30] width 383 height 59
click at [323, 55] on span "Run Report" at bounding box center [315, 52] width 25 height 7
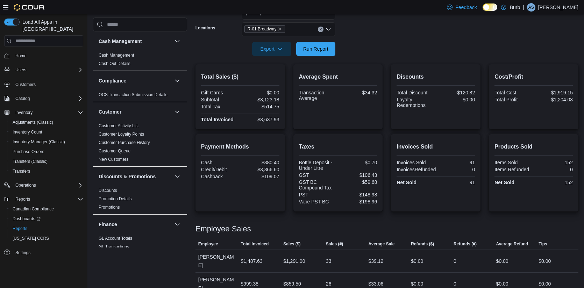
scroll to position [105, 0]
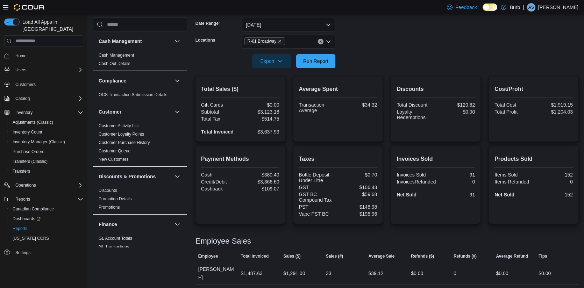
click at [320, 41] on icon "Clear input" at bounding box center [321, 42] width 2 height 2
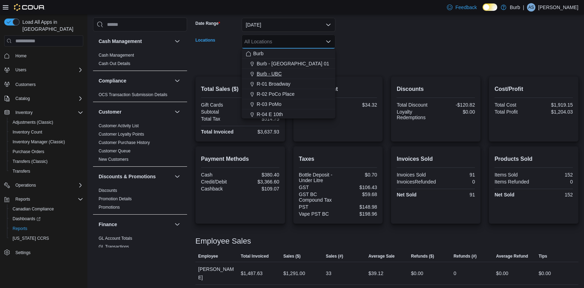
click at [279, 75] on span "Burb - UBC" at bounding box center [269, 73] width 25 height 7
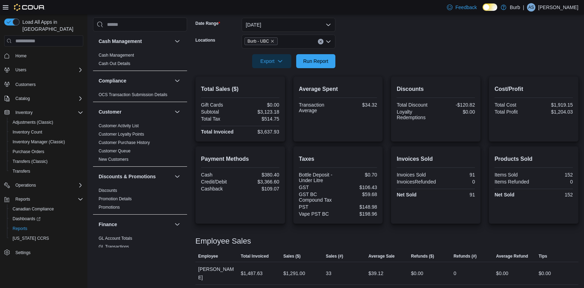
click at [352, 61] on form "Date Range [DATE] Locations Burb - UBC Export Run Report" at bounding box center [387, 38] width 383 height 59
click at [329, 61] on span "Run Report" at bounding box center [316, 61] width 31 height 14
click at [321, 41] on icon "Clear input" at bounding box center [321, 42] width 2 height 2
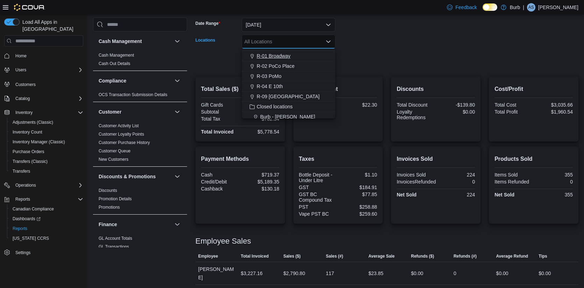
scroll to position [30, 0]
click at [276, 84] on span "R-04 E 10th" at bounding box center [270, 83] width 26 height 7
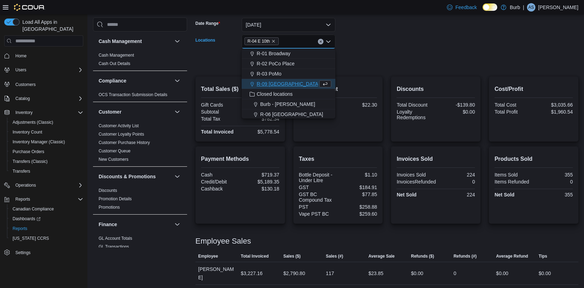
drag, startPoint x: 373, startPoint y: 56, endPoint x: 342, endPoint y: 56, distance: 31.5
click at [373, 56] on form "Date Range [DATE] Locations R-04 E 10th Combo box. Selected. R-04 E 10th. Press…" at bounding box center [387, 38] width 383 height 59
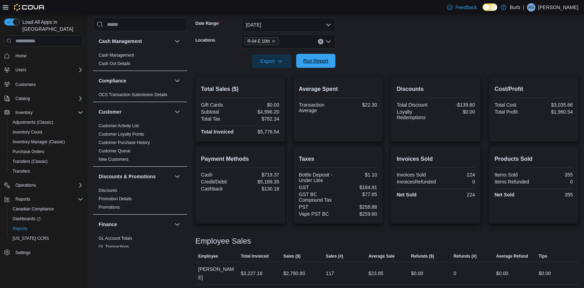
click at [320, 57] on span "Run Report" at bounding box center [316, 61] width 31 height 14
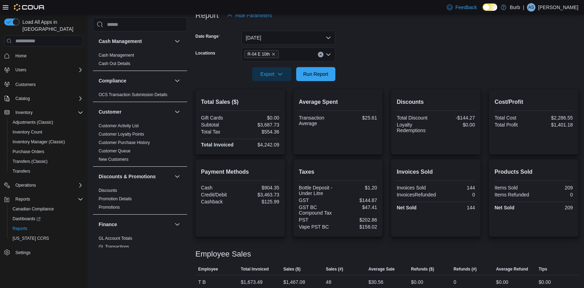
scroll to position [79, 0]
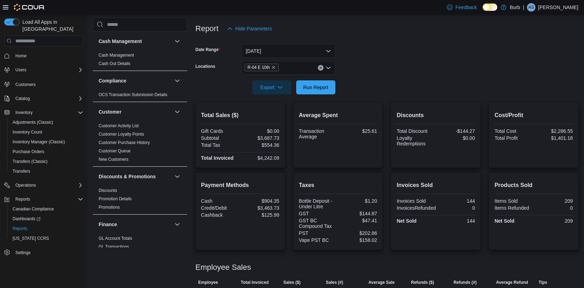
click at [322, 67] on button "Clear input" at bounding box center [321, 68] width 6 height 6
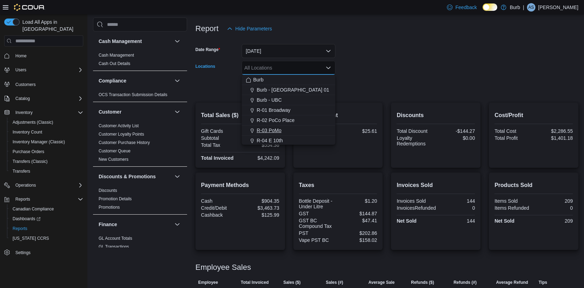
click at [274, 129] on span "R-03 PoMo" at bounding box center [269, 130] width 25 height 7
click at [338, 85] on form "Date Range [DATE] Locations R-03 PoMo Combo box. Selected. R-03 PoMo. Press Bac…" at bounding box center [387, 65] width 383 height 59
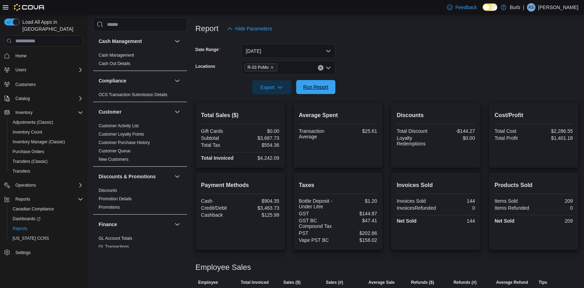
click at [325, 84] on span "Run Report" at bounding box center [316, 87] width 31 height 14
click at [322, 66] on icon "Clear input" at bounding box center [320, 67] width 3 height 3
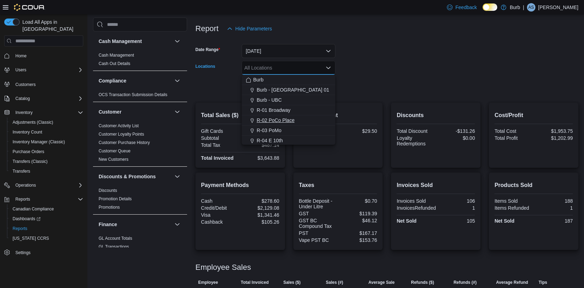
click at [282, 120] on span "R-02 PoCo Place" at bounding box center [276, 120] width 38 height 7
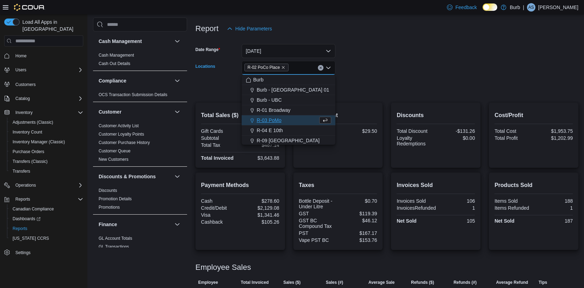
click at [345, 87] on form "Date Range [DATE] Locations R-02 [GEOGRAPHIC_DATA] Combo box. Selected. R-02 [G…" at bounding box center [387, 65] width 383 height 59
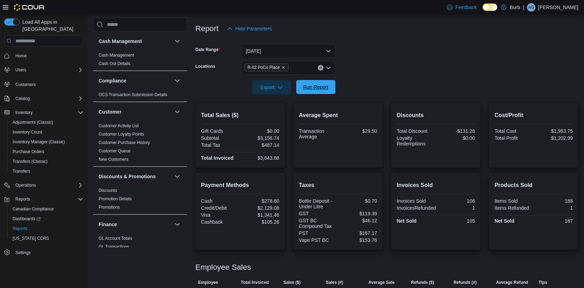
click at [304, 86] on span "Run Report" at bounding box center [315, 87] width 25 height 7
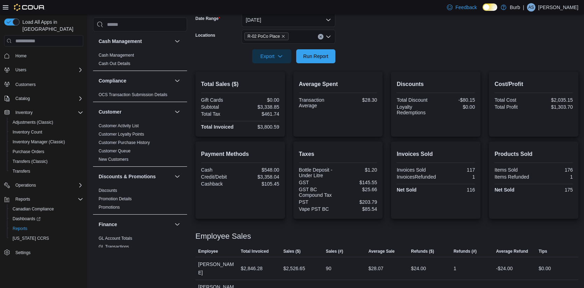
scroll to position [113, 0]
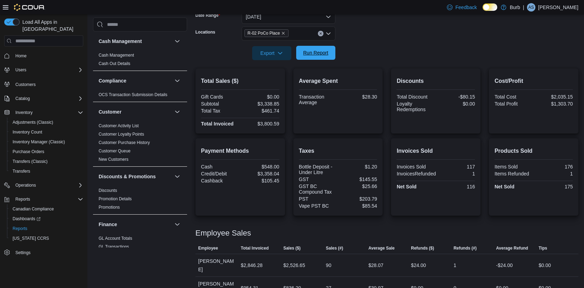
click at [318, 58] on span "Run Report" at bounding box center [316, 53] width 31 height 14
click at [28, 183] on span "Operations" at bounding box center [25, 186] width 21 height 6
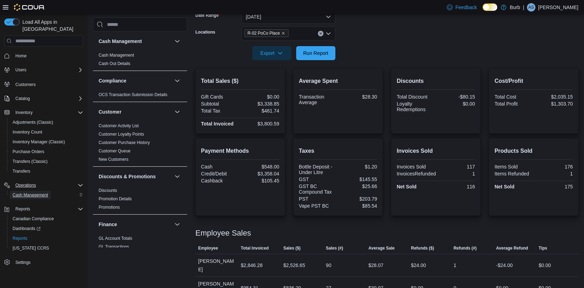
click at [31, 192] on span "Cash Management" at bounding box center [30, 195] width 35 height 6
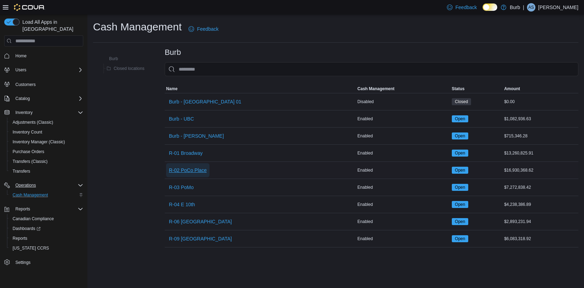
click at [190, 172] on span "R-02 PoCo Place" at bounding box center [188, 170] width 38 height 7
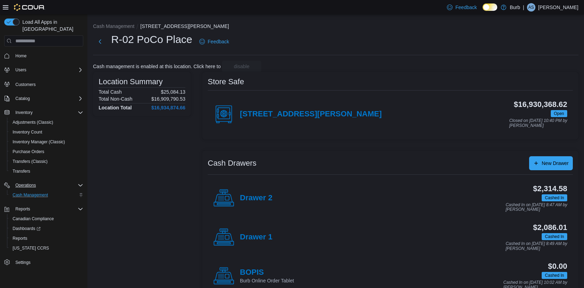
scroll to position [18, 0]
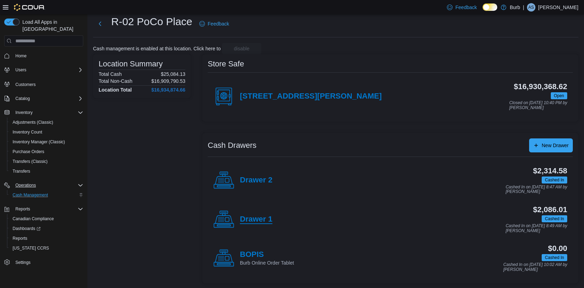
click at [260, 216] on h4 "Drawer 1" at bounding box center [256, 219] width 33 height 9
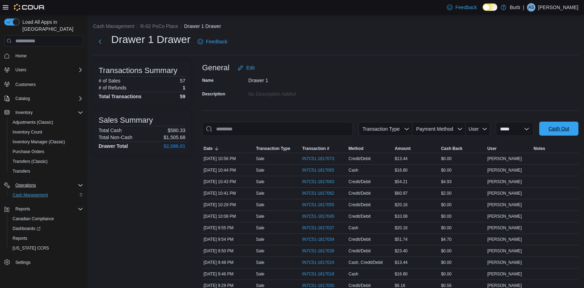
click at [548, 127] on span "Cash Out" at bounding box center [559, 129] width 31 height 14
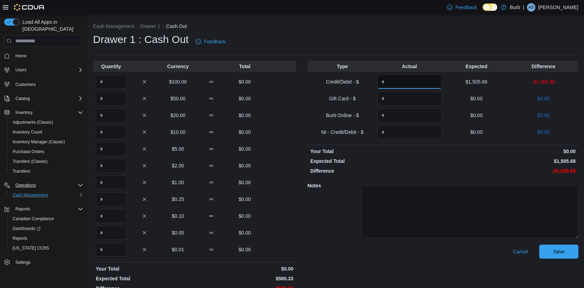
click at [393, 79] on input "Quantity" at bounding box center [410, 82] width 64 height 14
type input "*******"
click at [113, 79] on input "Quantity" at bounding box center [111, 82] width 31 height 14
click at [287, 52] on div "Drawer 1 : Cash Out Feedback" at bounding box center [336, 44] width 486 height 23
click at [116, 79] on input "Quantity" at bounding box center [111, 82] width 31 height 14
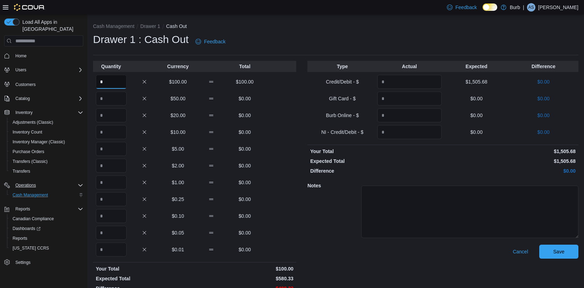
type input "*"
type input "**"
type input "*"
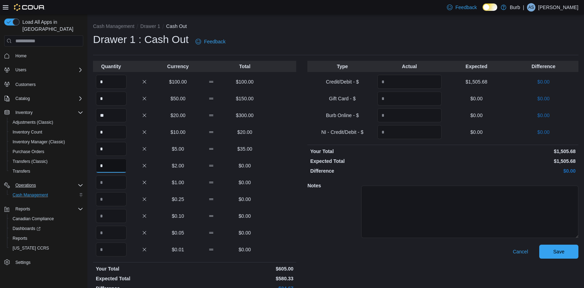
type input "*"
type input "**"
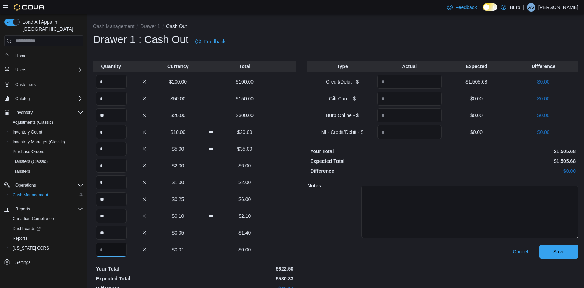
scroll to position [12, 0]
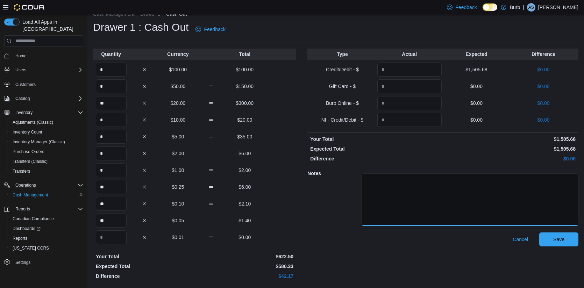
click at [419, 211] on textarea at bounding box center [469, 200] width 217 height 52
type textarea "*****"
click at [118, 187] on input "**" at bounding box center [111, 187] width 31 height 14
type input "**"
click at [402, 179] on textarea "*****" at bounding box center [469, 200] width 217 height 52
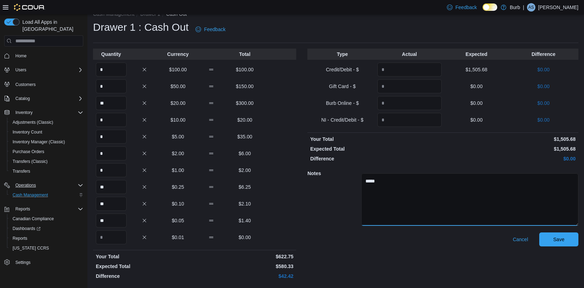
type textarea "*****"
click at [552, 240] on span "Save" at bounding box center [559, 239] width 31 height 14
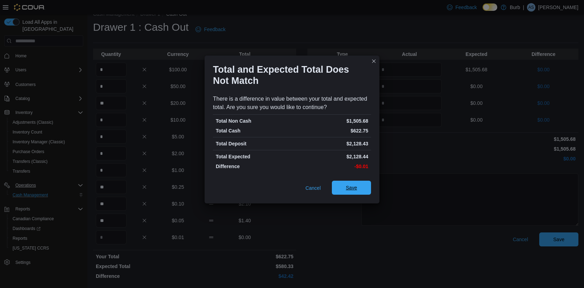
click at [366, 193] on span "Save" at bounding box center [351, 188] width 31 height 14
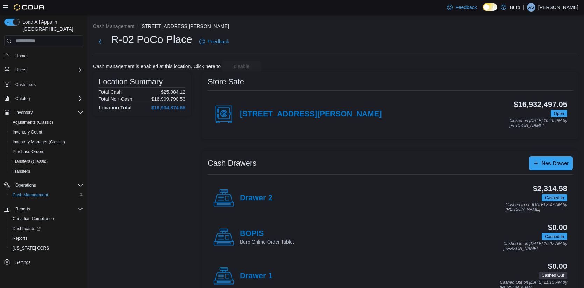
click at [251, 119] on div "[STREET_ADDRESS][PERSON_NAME]" at bounding box center [297, 114] width 169 height 21
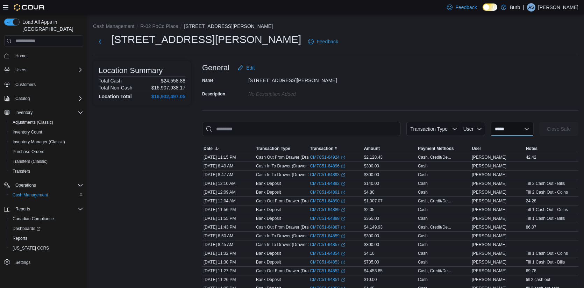
click at [502, 126] on select "**********" at bounding box center [512, 129] width 43 height 14
select select "**********"
click at [491, 122] on select "**********" at bounding box center [512, 129] width 43 height 14
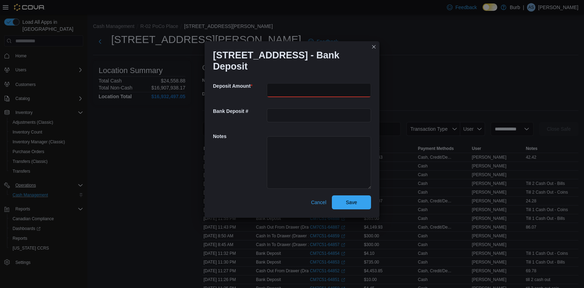
click at [324, 89] on input "number" at bounding box center [319, 90] width 104 height 14
type input "***"
type input "******"
type textarea "**********"
click at [346, 206] on span "Save" at bounding box center [351, 202] width 31 height 14
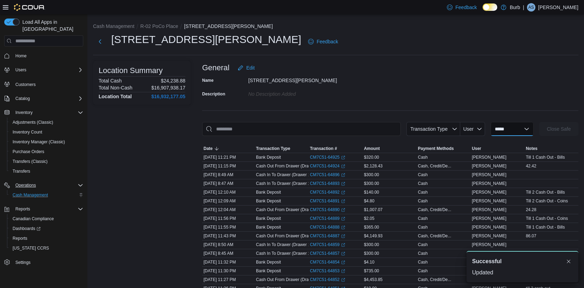
click at [520, 126] on select "**********" at bounding box center [512, 129] width 43 height 14
select select "**********"
click at [491, 122] on select "**********" at bounding box center [512, 129] width 43 height 14
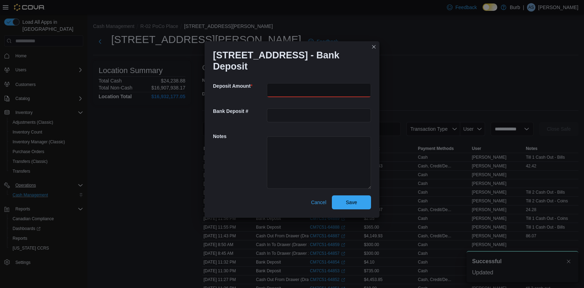
click at [292, 91] on input "number" at bounding box center [319, 90] width 104 height 14
type input "****"
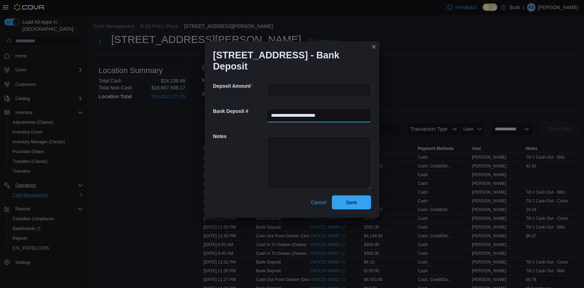
type input "**********"
type textarea "**********"
click at [354, 202] on span "Save" at bounding box center [351, 202] width 11 height 7
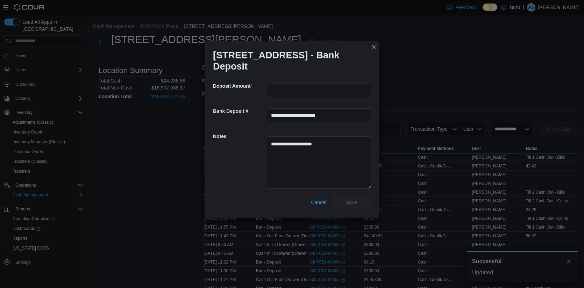
scroll to position [0, 0]
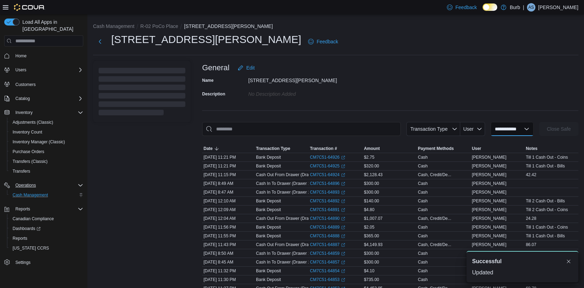
select select
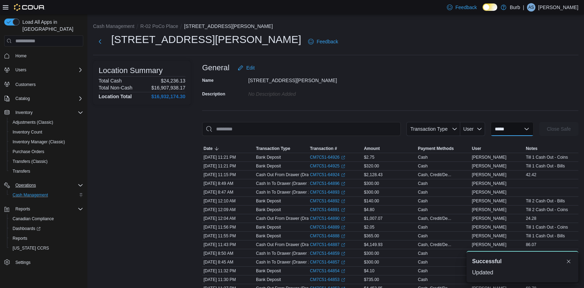
scroll to position [0, 0]
click at [152, 27] on button "R-02 PoCo Place" at bounding box center [159, 26] width 38 height 6
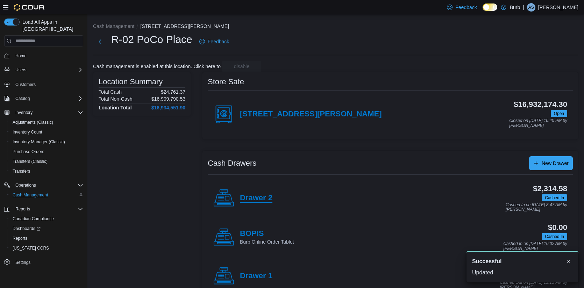
click at [259, 200] on h4 "Drawer 2" at bounding box center [256, 198] width 33 height 9
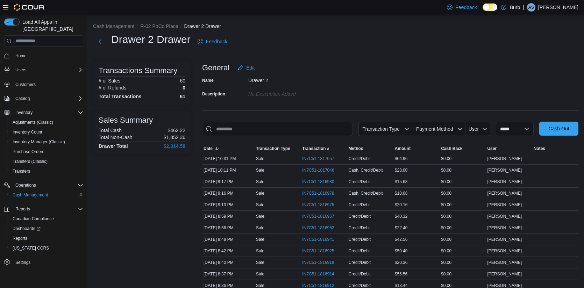
click at [557, 126] on span "Cash Out" at bounding box center [559, 128] width 21 height 7
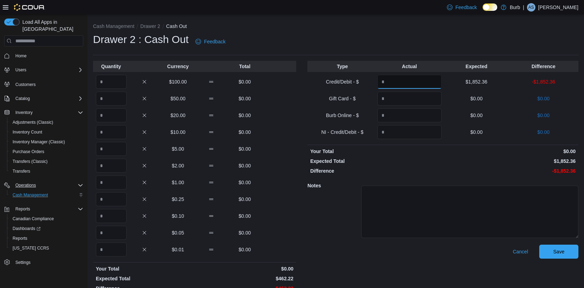
click at [412, 86] on input "Quantity" at bounding box center [410, 82] width 64 height 14
type input "*******"
click at [115, 79] on input "Quantity" at bounding box center [111, 82] width 31 height 14
type input "*"
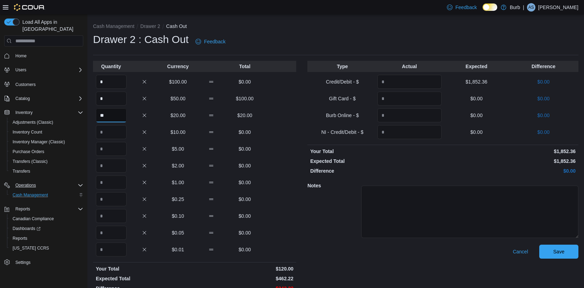
type input "**"
type input "*"
type input "**"
type input "*"
type input "**"
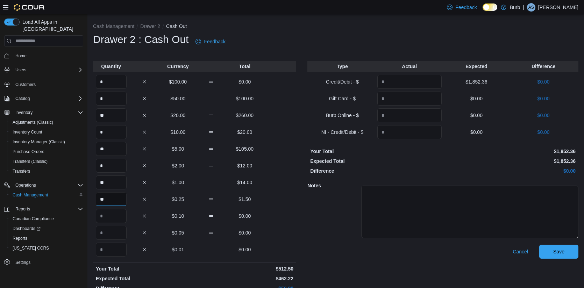
type input "**"
click at [281, 165] on div "* $2.00 $12.00" at bounding box center [194, 166] width 203 height 14
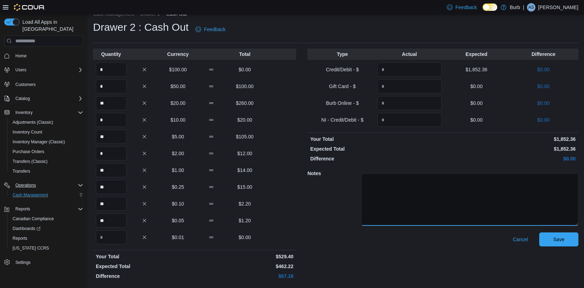
click at [418, 198] on textarea at bounding box center [469, 200] width 217 height 52
type textarea "*****"
click at [563, 237] on span "Save" at bounding box center [558, 239] width 11 height 7
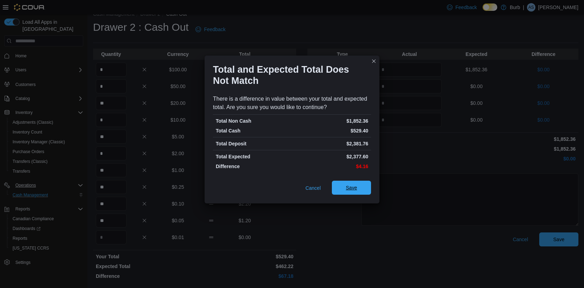
click at [357, 193] on span "Save" at bounding box center [351, 188] width 31 height 14
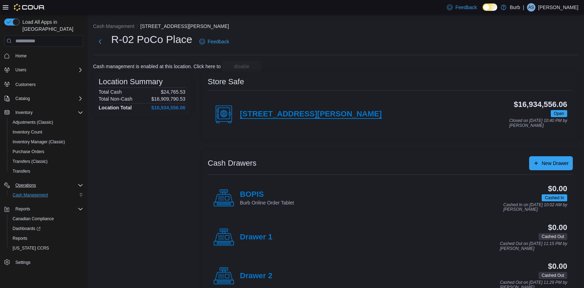
click at [275, 114] on h4 "[STREET_ADDRESS][PERSON_NAME]" at bounding box center [311, 114] width 142 height 9
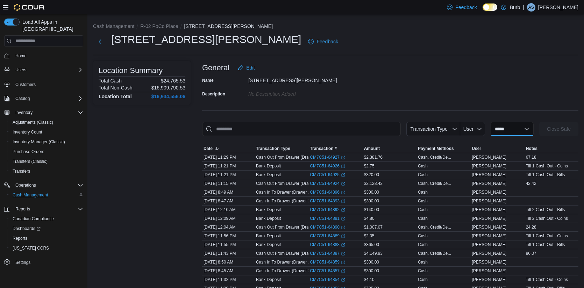
click at [523, 129] on select "**********" at bounding box center [512, 129] width 43 height 14
select select "**********"
click at [491, 122] on select "**********" at bounding box center [512, 129] width 43 height 14
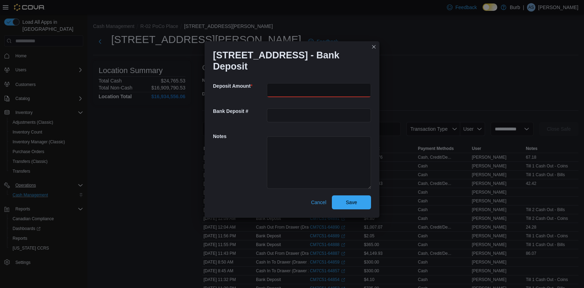
click at [346, 86] on input "number" at bounding box center [319, 90] width 104 height 14
type input "***"
type input "******"
type textarea "**********"
click at [346, 204] on span "Save" at bounding box center [351, 202] width 11 height 7
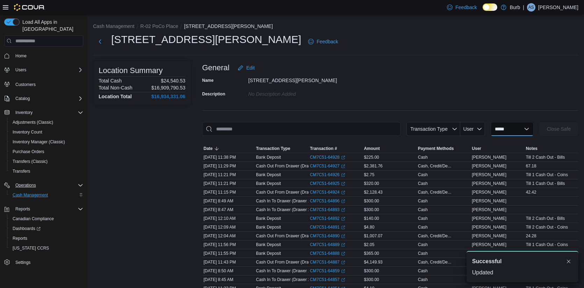
click at [520, 131] on select "**********" at bounding box center [512, 129] width 43 height 14
select select "**********"
click at [491, 122] on select "**********" at bounding box center [512, 129] width 43 height 14
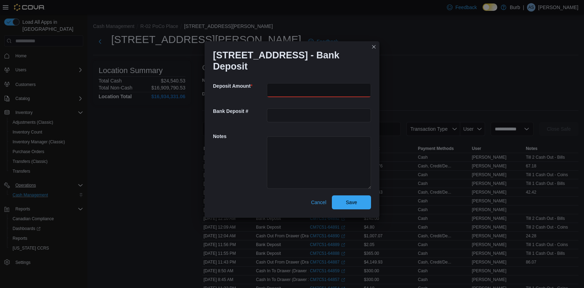
click at [354, 90] on input "number" at bounding box center [319, 90] width 104 height 14
type input "****"
type input "**********"
type textarea "**********"
click at [359, 205] on span "Save" at bounding box center [351, 202] width 31 height 14
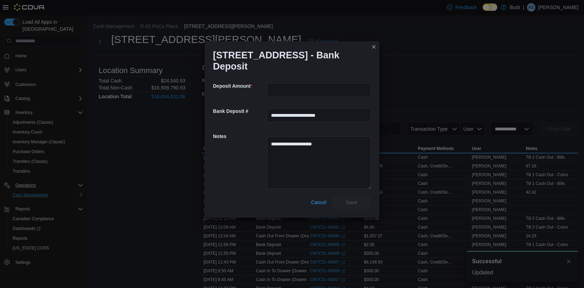
scroll to position [0, 0]
select select
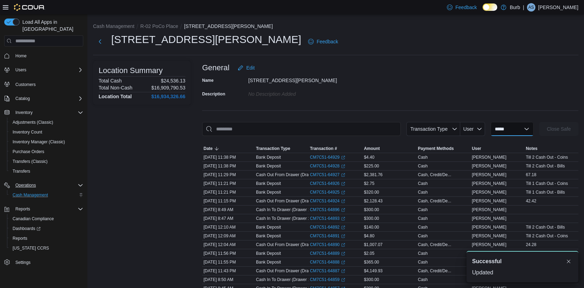
scroll to position [0, 0]
